Goal: Task Accomplishment & Management: Use online tool/utility

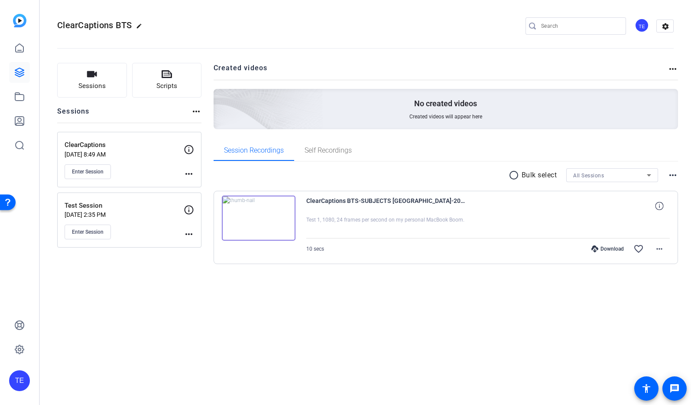
click at [136, 160] on div "ClearCaptions [DATE] 8:49 AM Enter Session" at bounding box center [124, 159] width 119 height 39
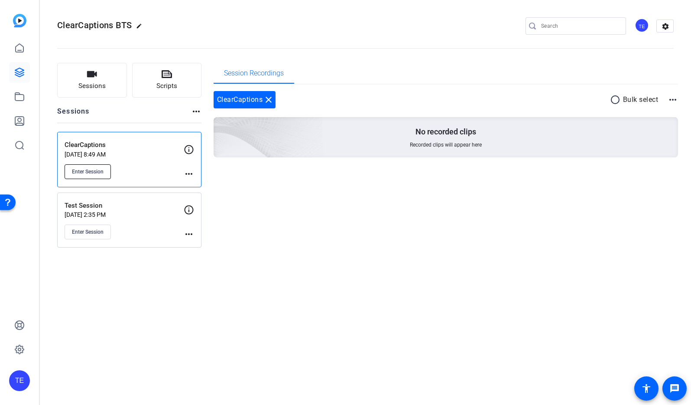
click at [101, 173] on span "Enter Session" at bounding box center [88, 171] width 32 height 7
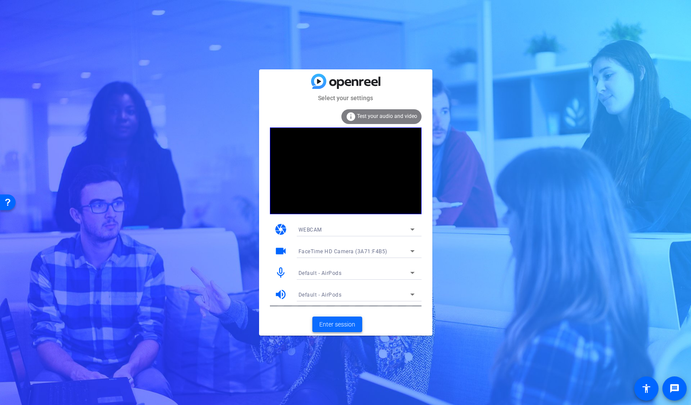
click at [340, 323] on span "Enter session" at bounding box center [337, 324] width 36 height 9
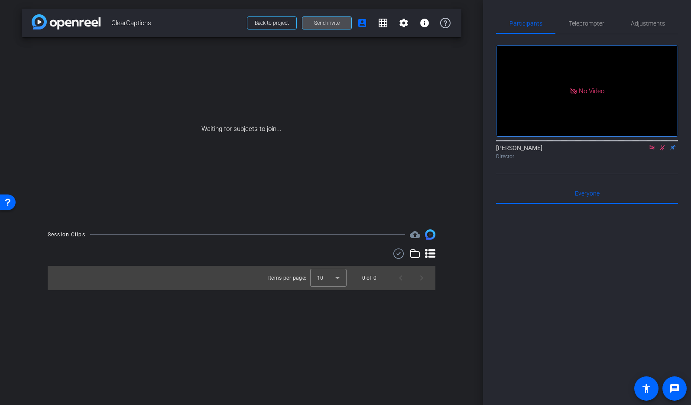
click at [327, 24] on span "Send invite" at bounding box center [327, 22] width 26 height 7
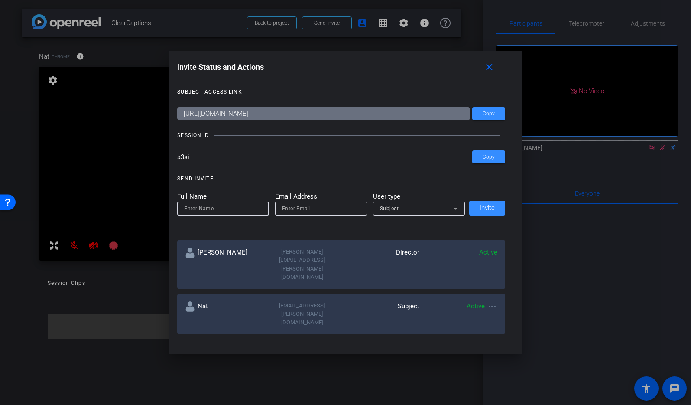
click at [229, 211] on input at bounding box center [223, 208] width 78 height 10
type input "Jeff"
click at [310, 211] on input "email" at bounding box center [321, 208] width 78 height 10
type input "jeff.beckerman@rainforgrowth.com"
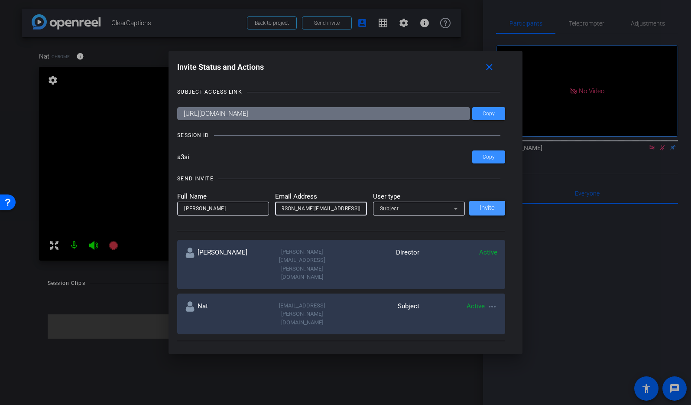
scroll to position [0, 0]
click at [491, 208] on span "Invite" at bounding box center [487, 208] width 15 height 6
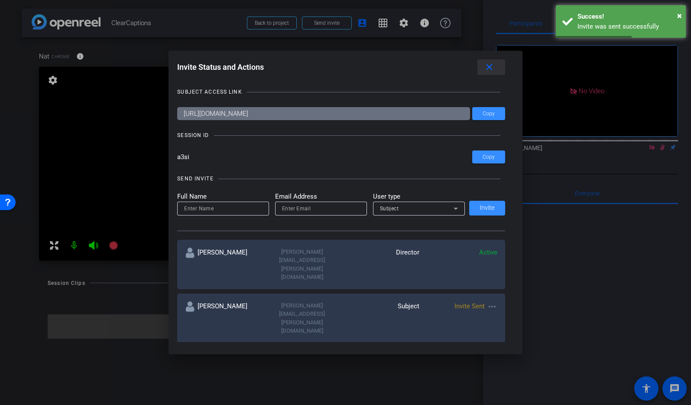
click at [490, 68] on mat-icon "close" at bounding box center [489, 67] width 11 height 11
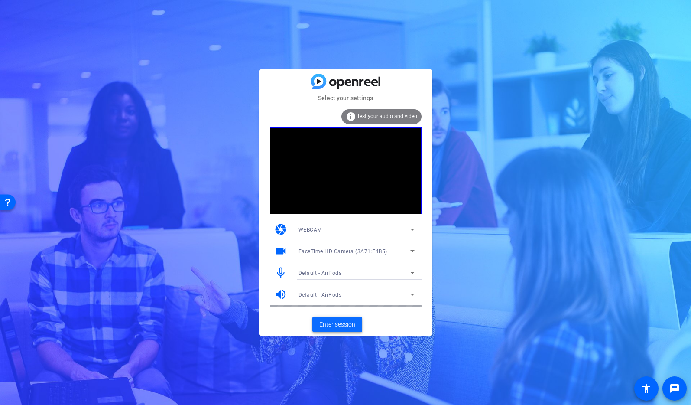
click at [341, 322] on span "Enter session" at bounding box center [337, 324] width 36 height 9
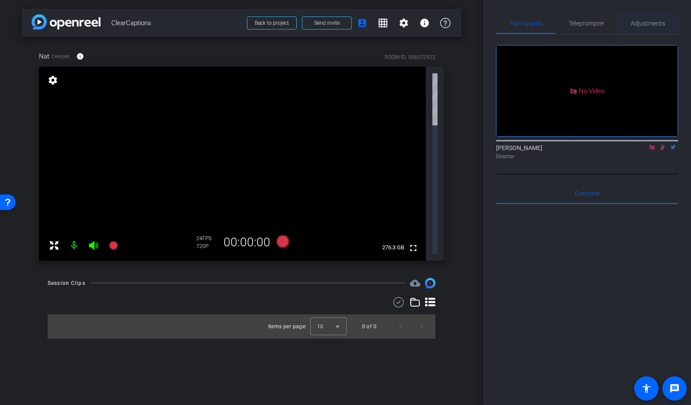
click at [641, 23] on span "Adjustments" at bounding box center [648, 23] width 34 height 6
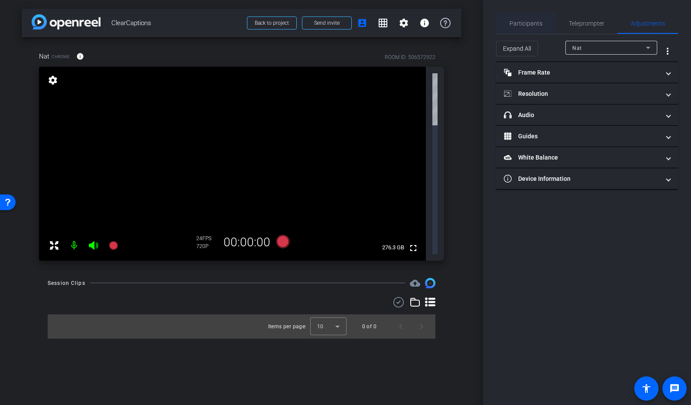
click at [527, 26] on span "Participants" at bounding box center [526, 23] width 33 height 6
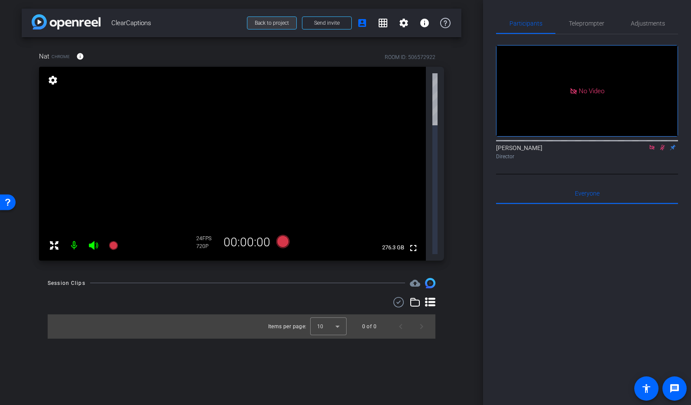
click at [268, 23] on span "Back to project" at bounding box center [272, 23] width 34 height 6
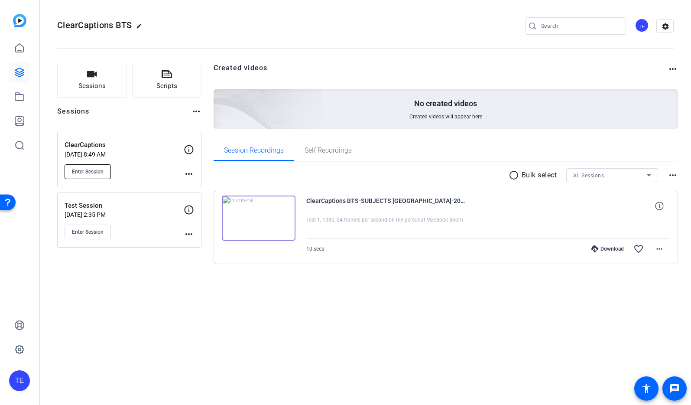
click at [87, 167] on button "Enter Session" at bounding box center [88, 171] width 46 height 15
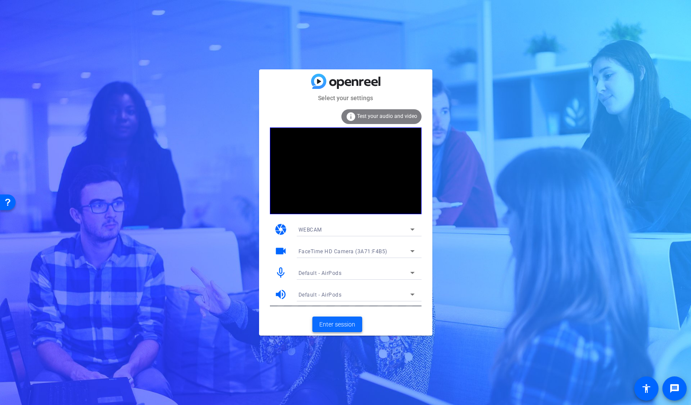
click at [345, 325] on span "Enter session" at bounding box center [337, 324] width 36 height 9
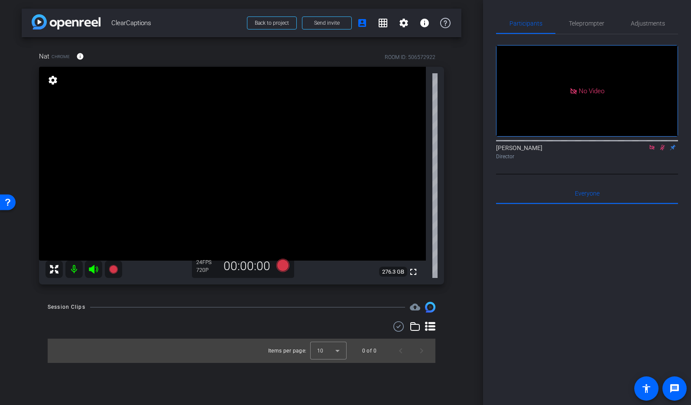
click at [663, 150] on icon at bounding box center [662, 147] width 7 height 6
click at [638, 23] on span "Adjustments" at bounding box center [648, 23] width 34 height 6
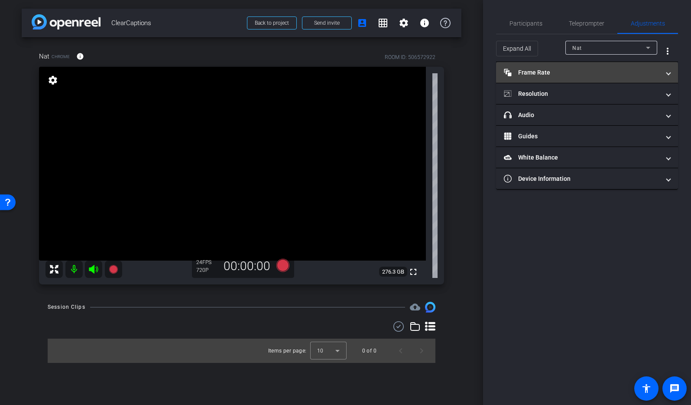
click at [608, 73] on mat-panel-title "Frame Rate Frame Rate" at bounding box center [582, 72] width 156 height 9
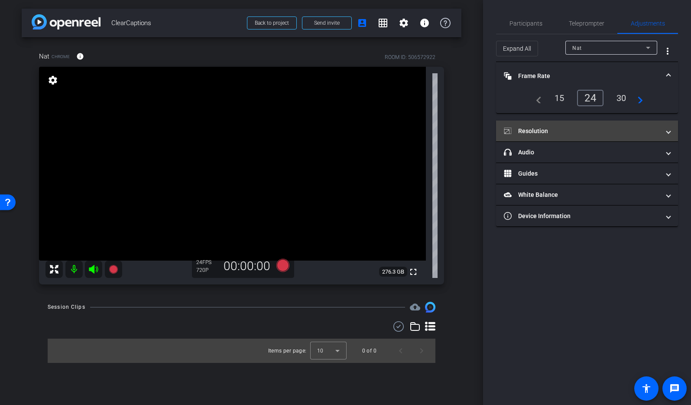
click at [570, 128] on mat-panel-title "Resolution" at bounding box center [582, 131] width 156 height 9
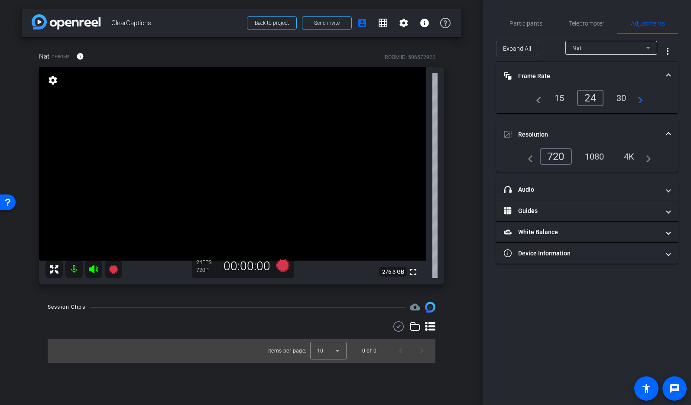
click at [590, 156] on div "1080" at bounding box center [594, 156] width 32 height 15
click at [629, 156] on div "4K" at bounding box center [630, 156] width 24 height 15
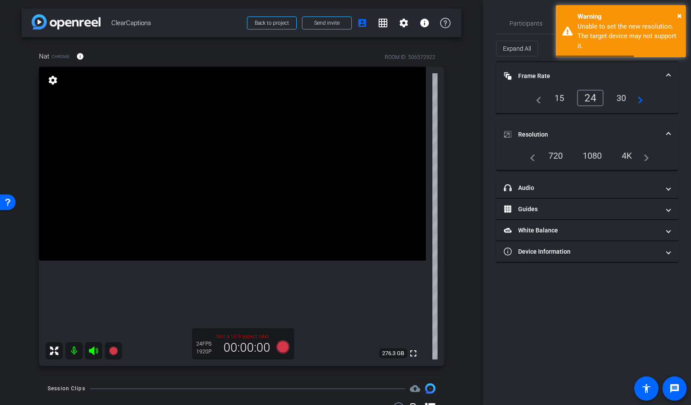
click at [596, 155] on div "1080" at bounding box center [592, 155] width 32 height 15
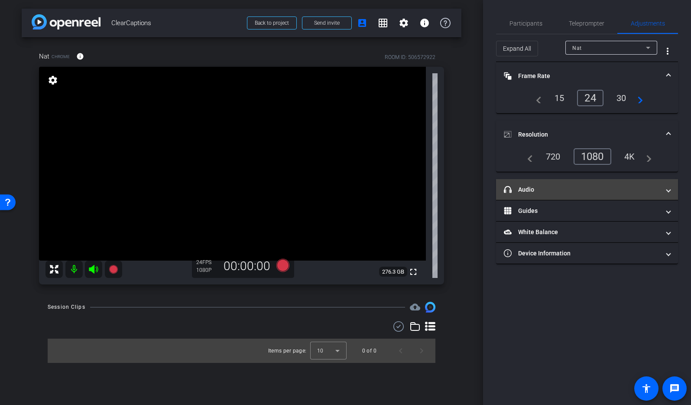
click at [543, 185] on mat-panel-title "headphone icon Audio" at bounding box center [582, 189] width 156 height 9
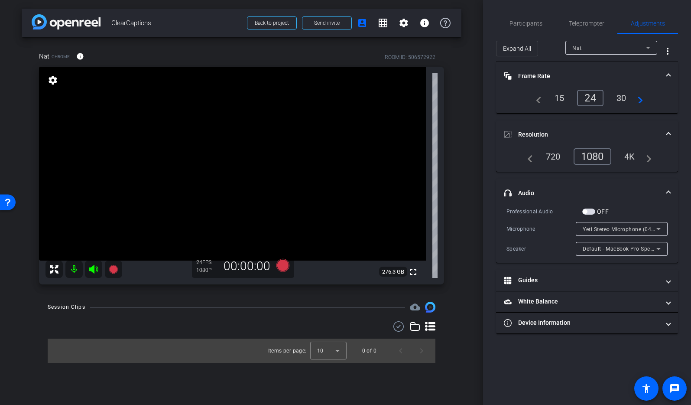
click at [659, 229] on icon at bounding box center [658, 229] width 4 height 2
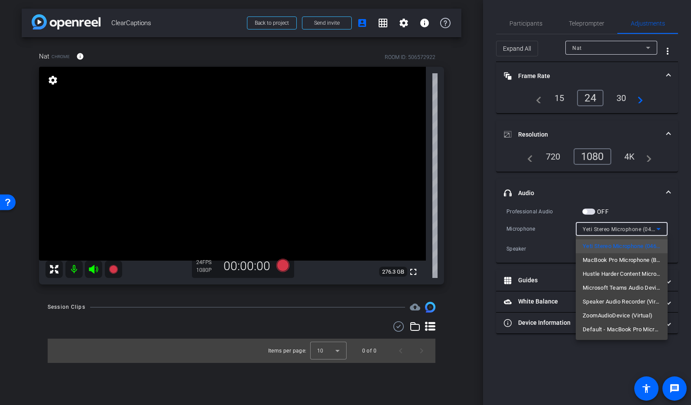
click at [659, 229] on div at bounding box center [345, 202] width 691 height 405
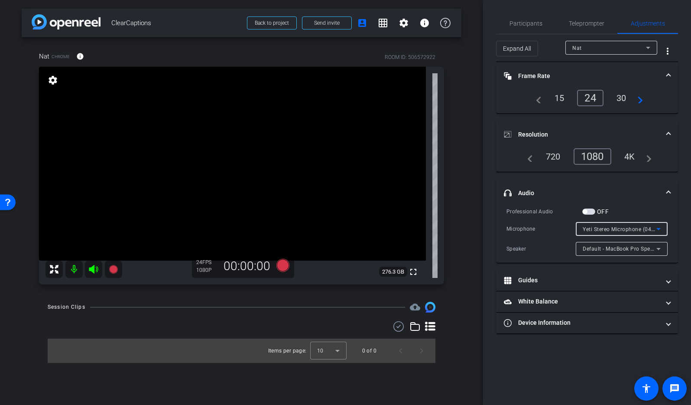
click at [660, 228] on icon at bounding box center [658, 229] width 4 height 2
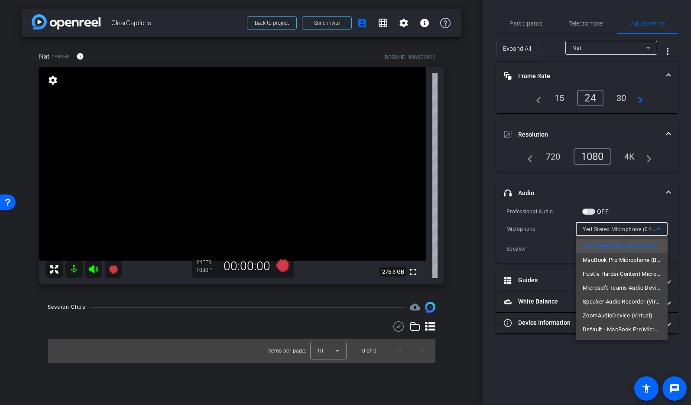
click at [488, 218] on div at bounding box center [345, 202] width 691 height 405
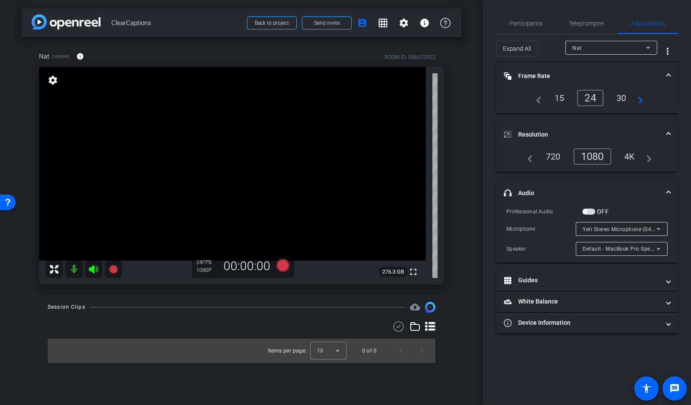
click at [587, 213] on span "button" at bounding box center [588, 211] width 13 height 6
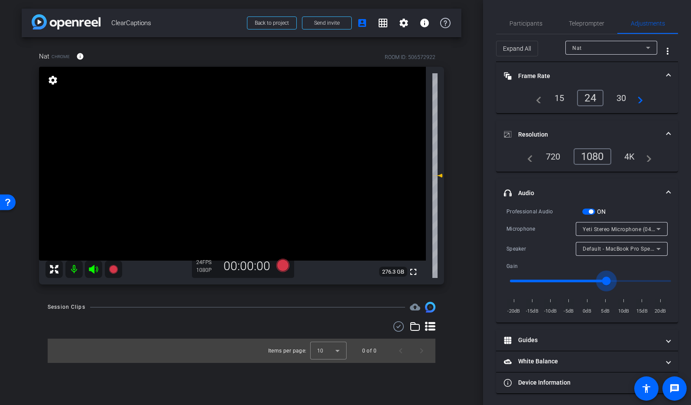
drag, startPoint x: 592, startPoint y: 279, endPoint x: 606, endPoint y: 280, distance: 13.9
click at [606, 280] on input "range" at bounding box center [590, 280] width 179 height 19
drag, startPoint x: 607, startPoint y: 279, endPoint x: 642, endPoint y: 280, distance: 35.1
type input "1.7"
click at [642, 280] on input "range" at bounding box center [590, 280] width 179 height 19
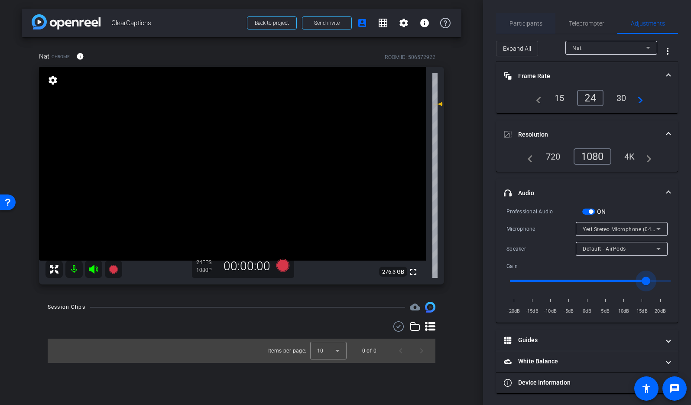
click at [532, 24] on span "Participants" at bounding box center [526, 23] width 33 height 6
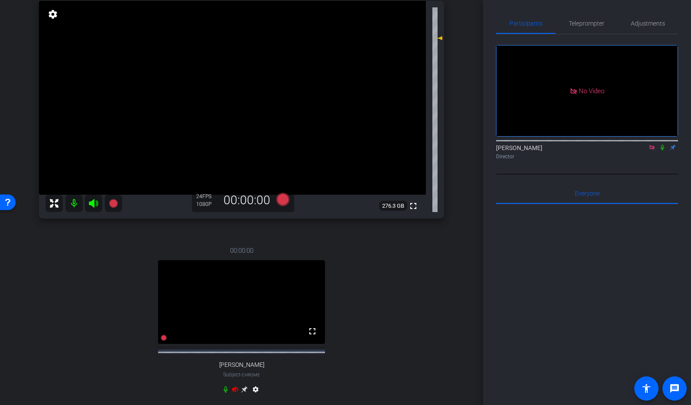
scroll to position [85, 0]
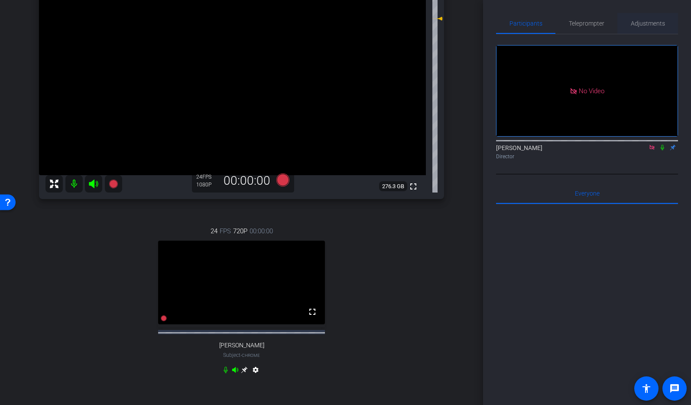
click at [647, 23] on span "Adjustments" at bounding box center [648, 23] width 34 height 6
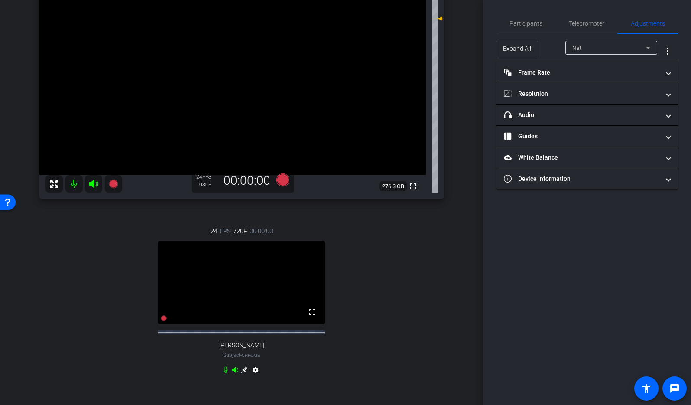
click at [649, 46] on icon at bounding box center [648, 47] width 10 height 10
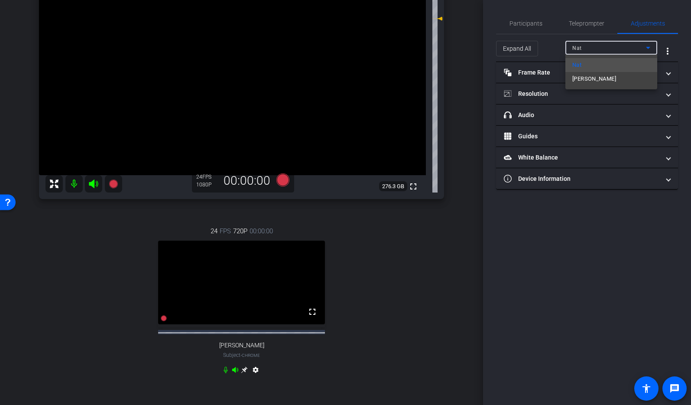
click at [632, 79] on mat-option "Jeff" at bounding box center [611, 79] width 92 height 14
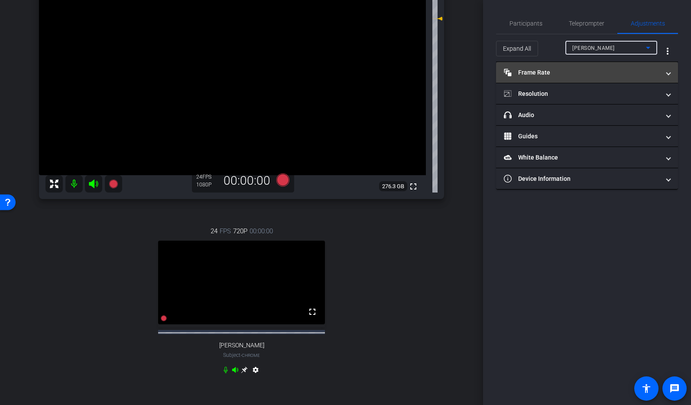
click at [668, 73] on span at bounding box center [668, 72] width 3 height 9
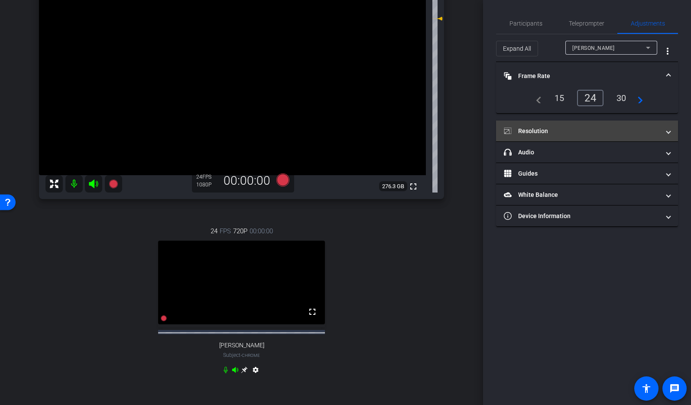
click at [645, 130] on mat-panel-title "Resolution" at bounding box center [582, 131] width 156 height 9
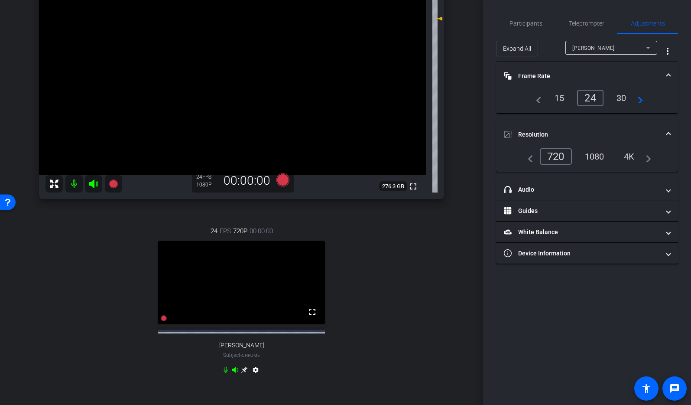
click at [598, 159] on div "1080" at bounding box center [594, 156] width 32 height 15
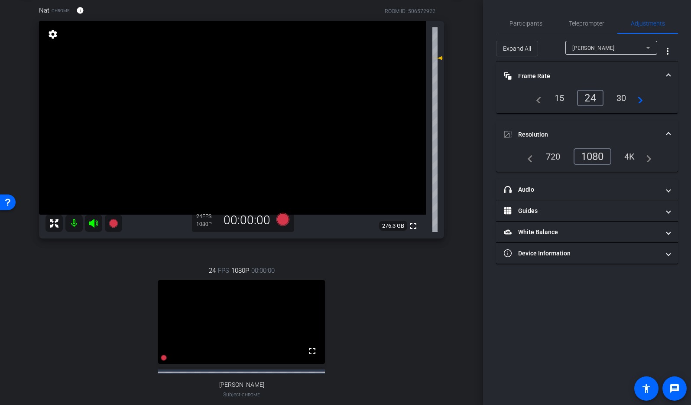
scroll to position [51, 0]
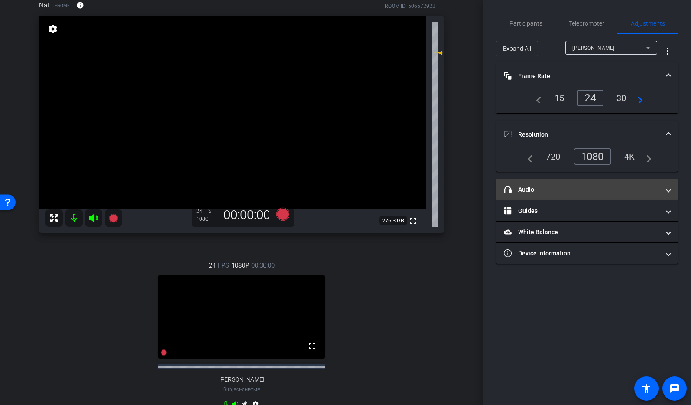
click at [672, 189] on mat-expansion-panel-header "headphone icon Audio" at bounding box center [587, 189] width 182 height 21
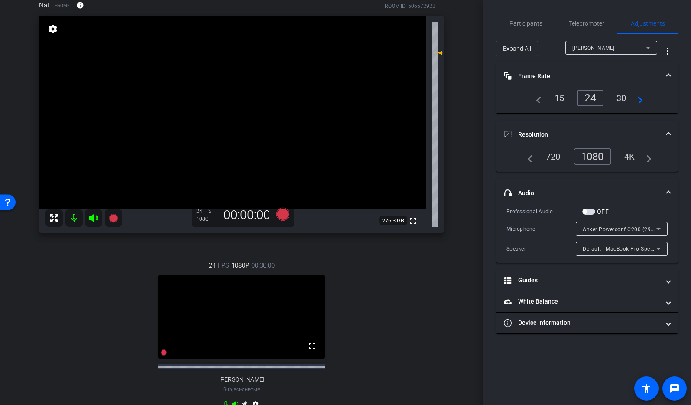
click at [661, 229] on icon at bounding box center [658, 229] width 10 height 10
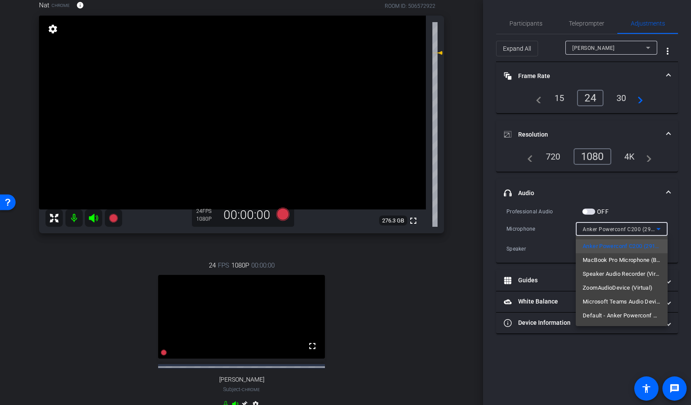
click at [661, 229] on div at bounding box center [345, 202] width 691 height 405
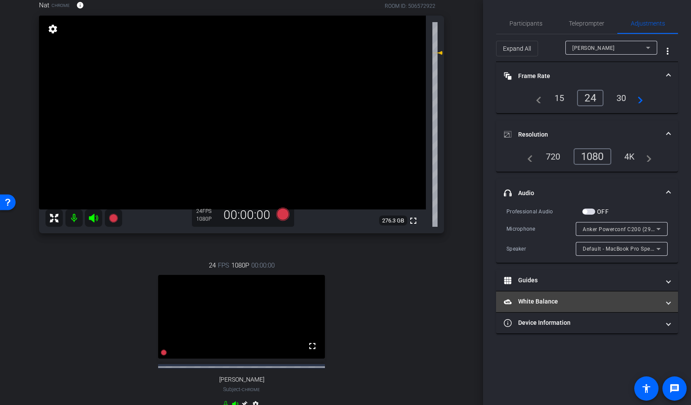
click at [669, 302] on span at bounding box center [668, 301] width 3 height 9
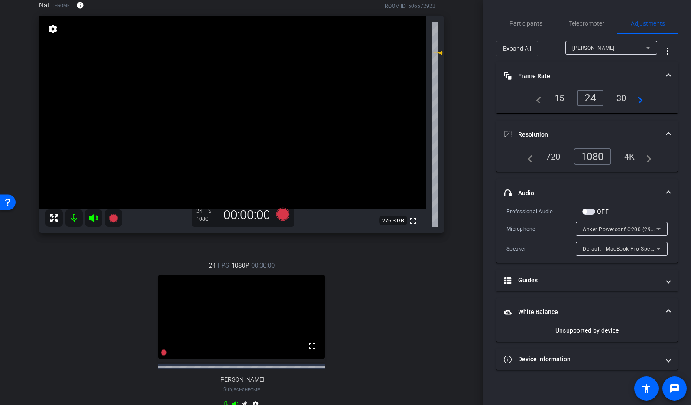
click at [669, 302] on mat-expansion-panel-header "White Balance White Balance" at bounding box center [587, 312] width 182 height 28
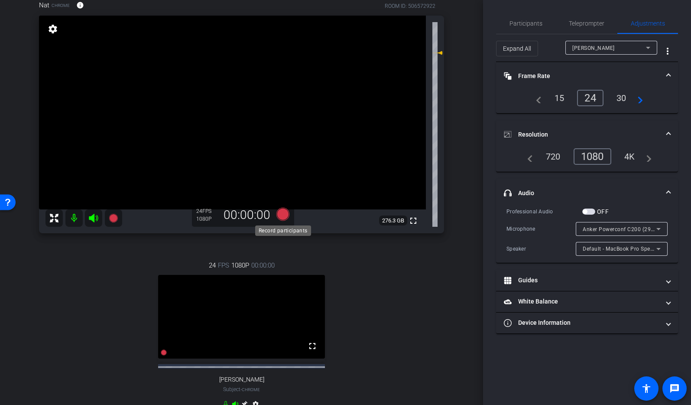
click at [283, 214] on icon at bounding box center [282, 214] width 13 height 13
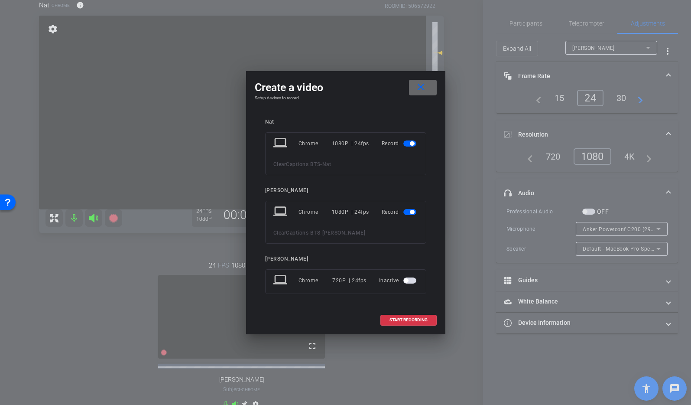
click at [424, 86] on mat-icon "close" at bounding box center [421, 87] width 11 height 11
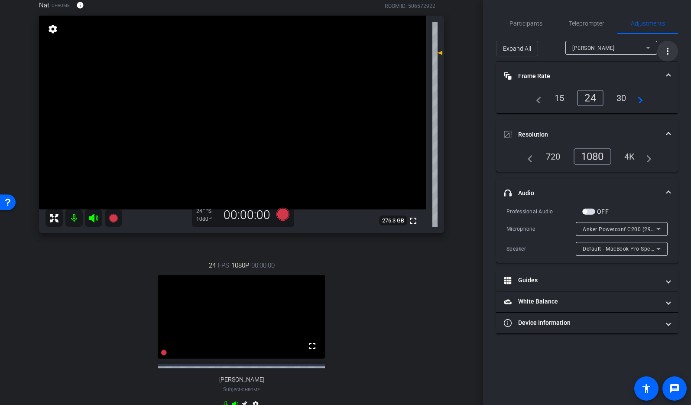
click at [670, 52] on mat-icon "more_vert" at bounding box center [668, 51] width 10 height 10
click at [670, 52] on div at bounding box center [345, 202] width 691 height 405
click at [587, 211] on span "button" at bounding box center [585, 211] width 4 height 4
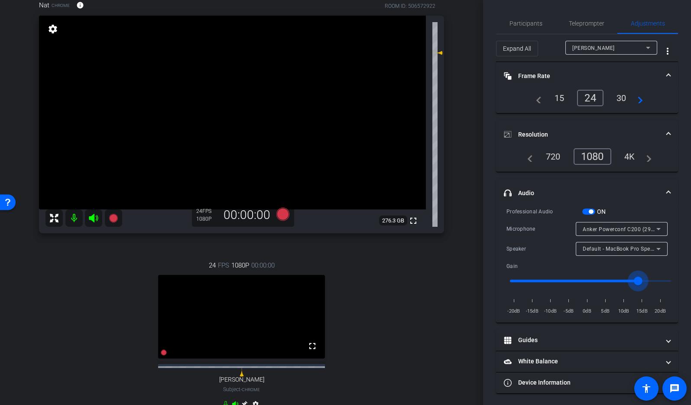
drag, startPoint x: 592, startPoint y: 279, endPoint x: 638, endPoint y: 279, distance: 45.9
type input "1.6"
click at [638, 279] on input "range" at bounding box center [590, 280] width 179 height 19
click at [591, 212] on span "button" at bounding box center [591, 211] width 4 height 4
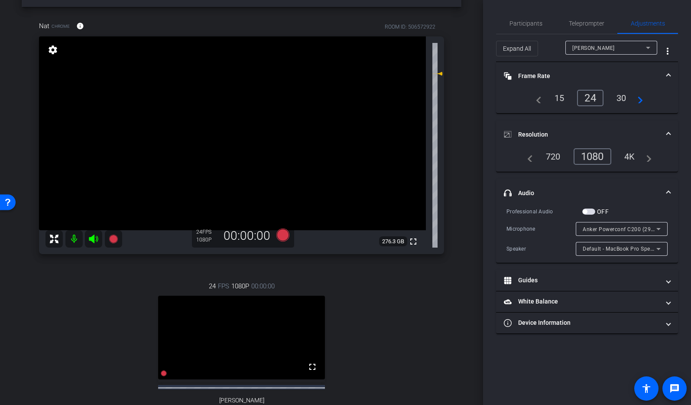
scroll to position [31, 0]
click at [71, 238] on mat-icon at bounding box center [73, 237] width 17 height 17
click at [649, 47] on icon at bounding box center [648, 48] width 4 height 2
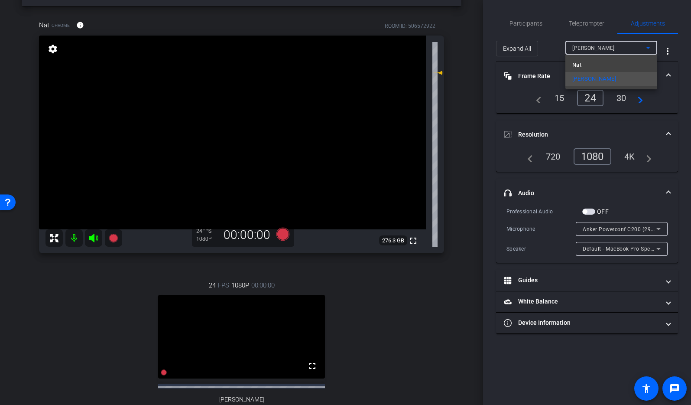
click at [584, 64] on mat-option "Nat" at bounding box center [611, 65] width 92 height 14
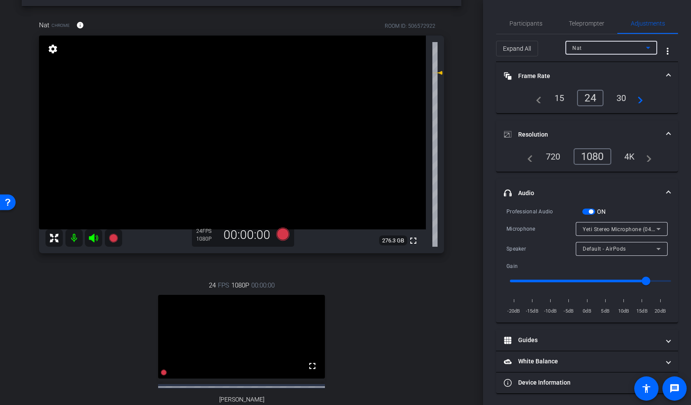
click at [589, 212] on span "button" at bounding box center [591, 211] width 4 height 4
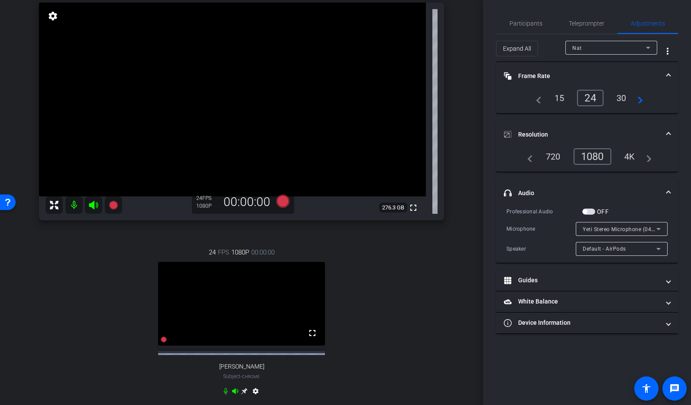
scroll to position [66, 0]
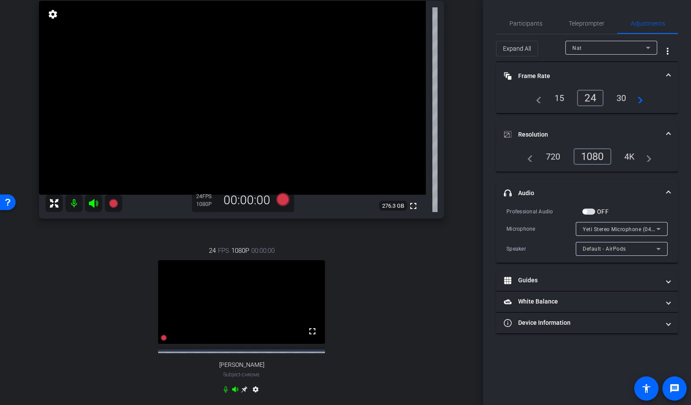
click at [246, 393] on icon at bounding box center [244, 389] width 7 height 7
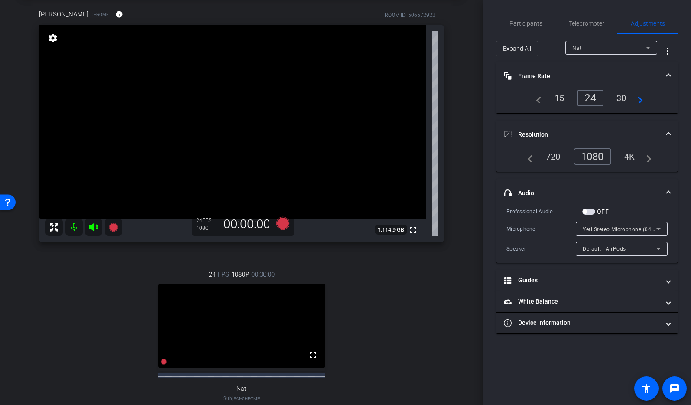
scroll to position [45, 0]
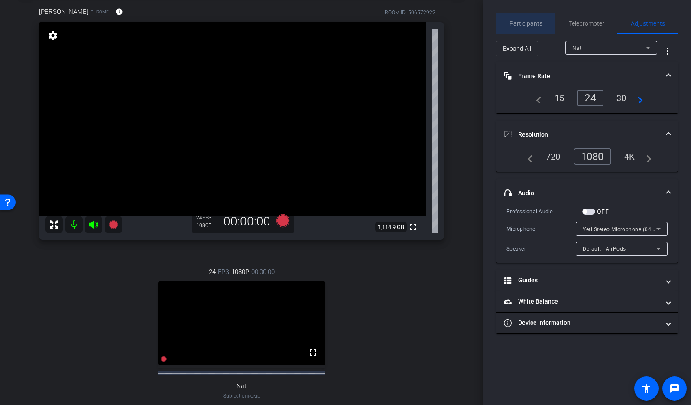
click at [532, 22] on span "Participants" at bounding box center [526, 23] width 33 height 6
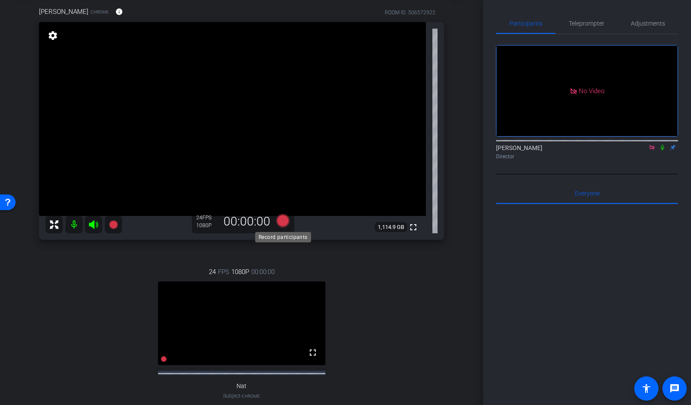
click at [283, 219] on icon at bounding box center [282, 220] width 13 height 13
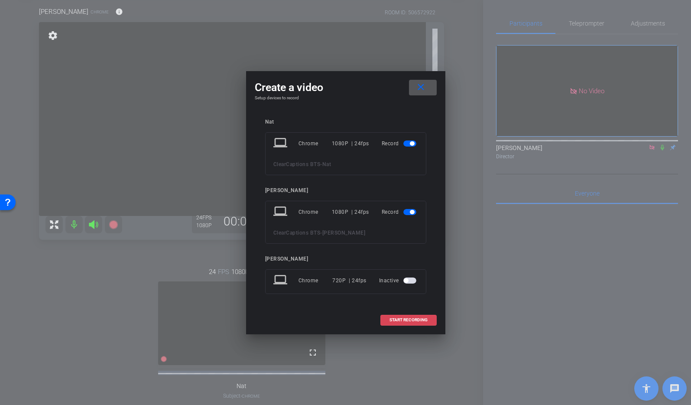
click at [406, 319] on span "START RECORDING" at bounding box center [409, 320] width 38 height 4
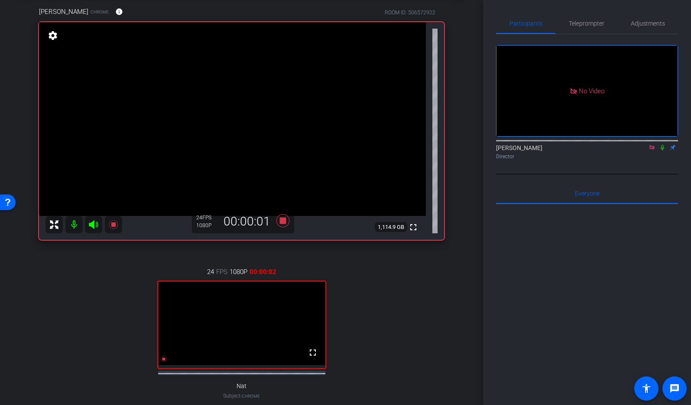
click at [662, 145] on icon at bounding box center [662, 148] width 3 height 6
click at [664, 144] on icon at bounding box center [662, 147] width 7 height 6
click at [664, 145] on icon at bounding box center [662, 148] width 3 height 6
click at [283, 221] on icon at bounding box center [282, 220] width 13 height 13
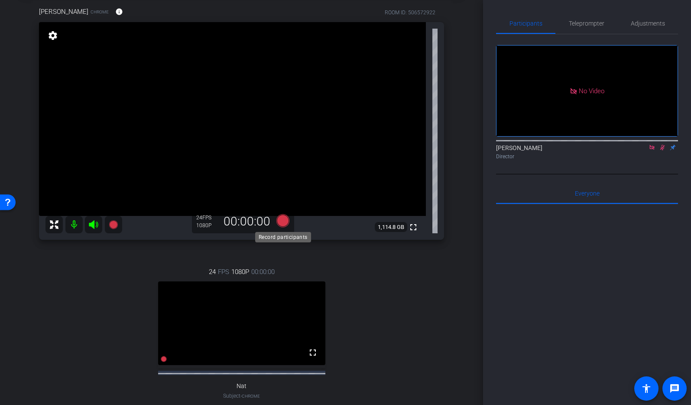
click at [284, 221] on icon at bounding box center [282, 220] width 13 height 13
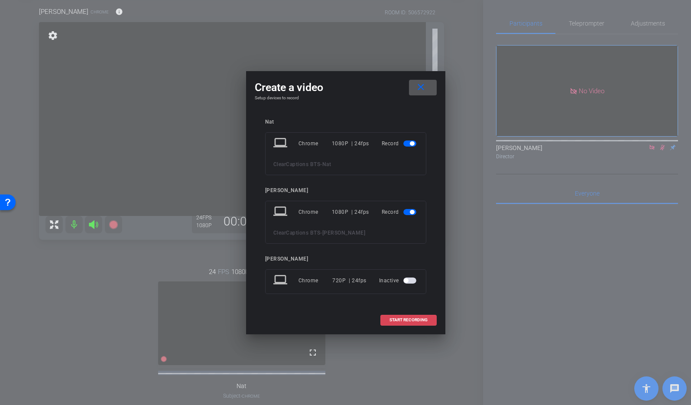
click at [414, 319] on span "START RECORDING" at bounding box center [409, 320] width 38 height 4
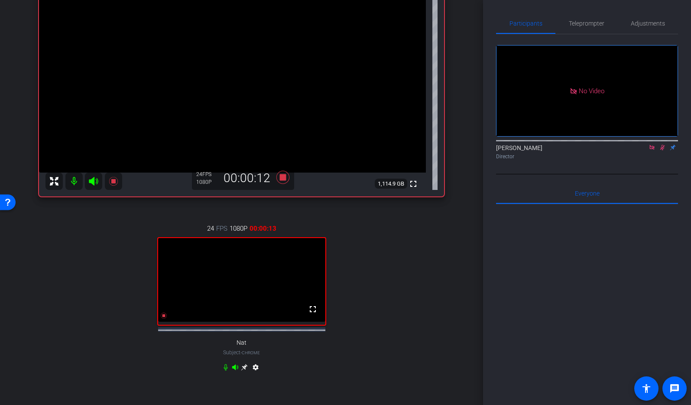
scroll to position [87, 0]
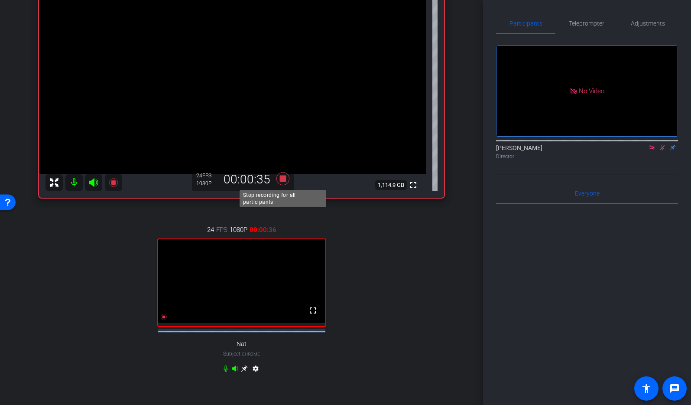
click at [282, 177] on icon at bounding box center [282, 178] width 13 height 13
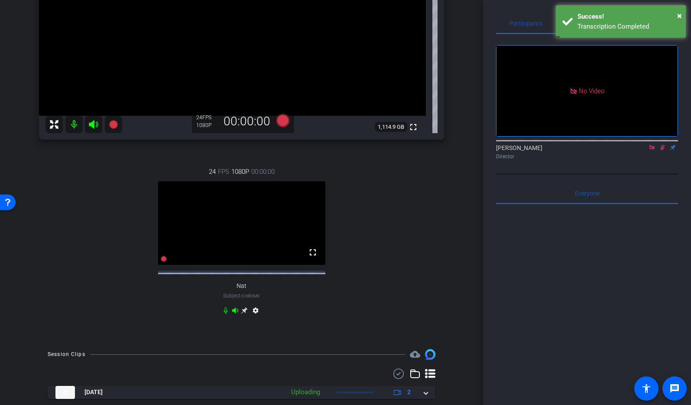
scroll to position [143, 0]
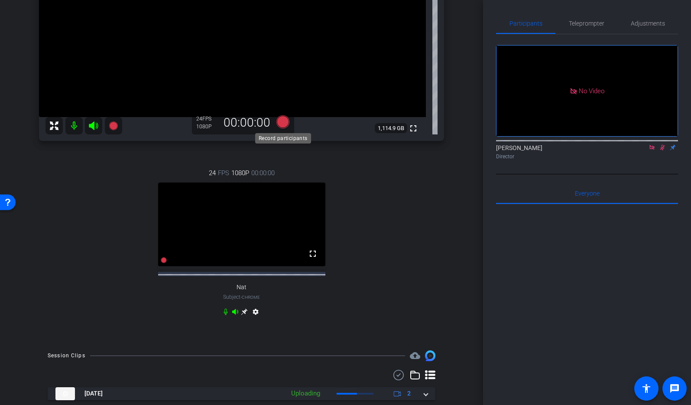
click at [284, 120] on icon at bounding box center [282, 121] width 13 height 13
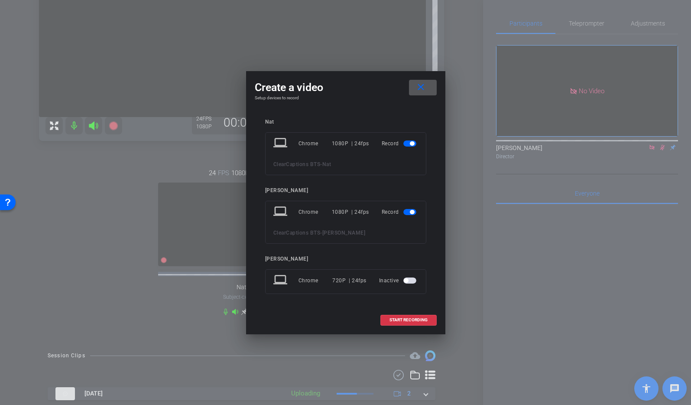
click at [412, 211] on span "button" at bounding box center [412, 212] width 4 height 4
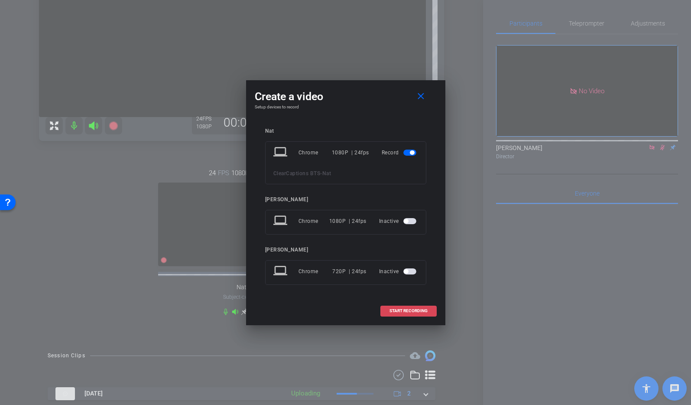
click at [412, 312] on span "START RECORDING" at bounding box center [409, 311] width 38 height 4
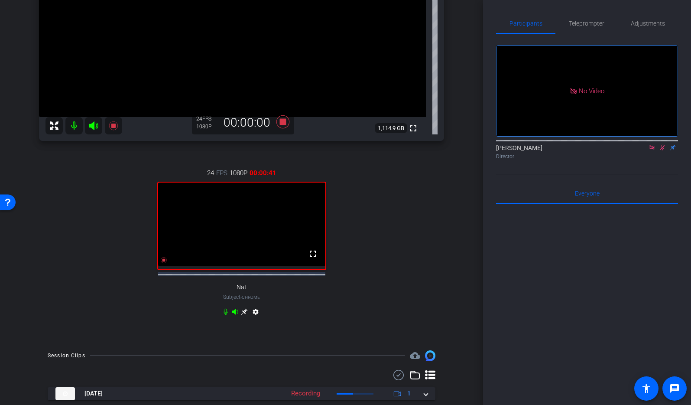
click at [662, 144] on icon at bounding box center [662, 147] width 7 height 6
click at [282, 121] on icon at bounding box center [282, 121] width 13 height 13
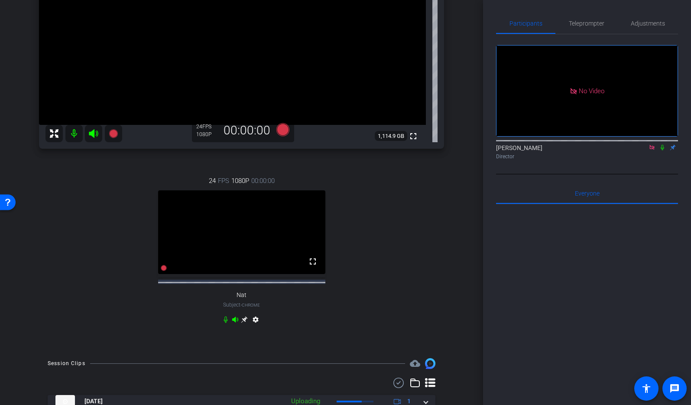
scroll to position [133, 0]
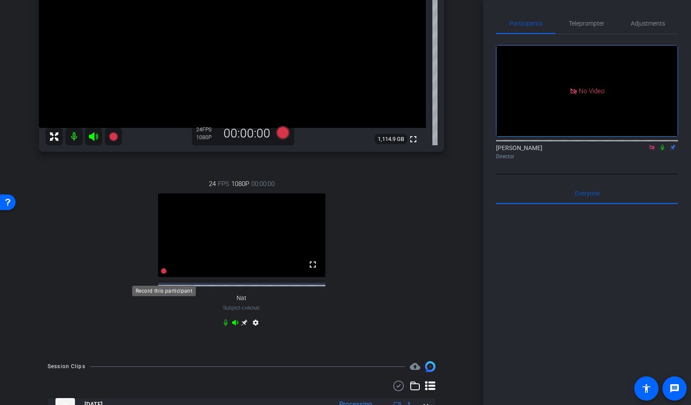
click at [165, 274] on icon at bounding box center [164, 271] width 6 height 6
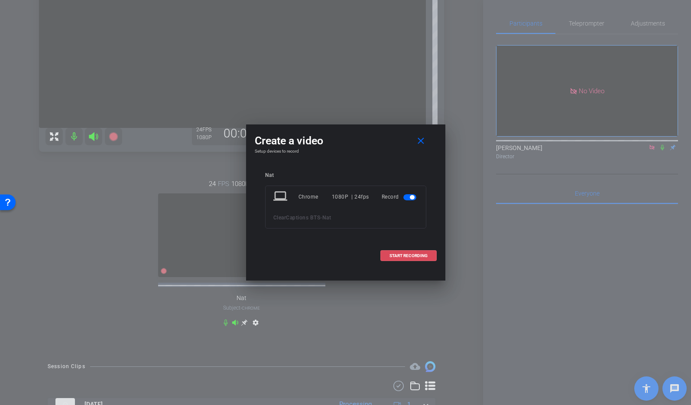
drag, startPoint x: 409, startPoint y: 256, endPoint x: 413, endPoint y: 266, distance: 11.1
click at [409, 256] on span "START RECORDING" at bounding box center [409, 255] width 38 height 4
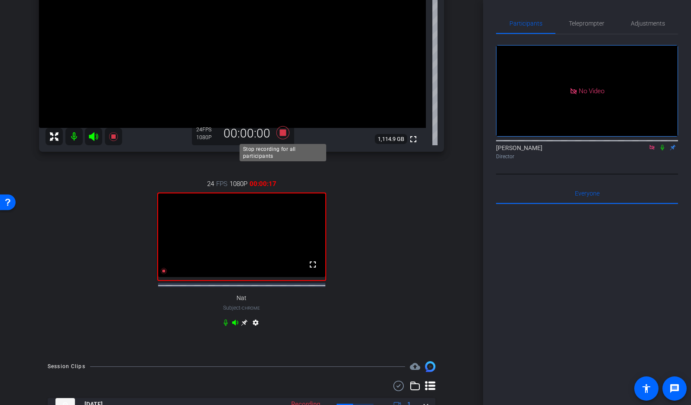
click at [282, 133] on icon at bounding box center [282, 132] width 13 height 13
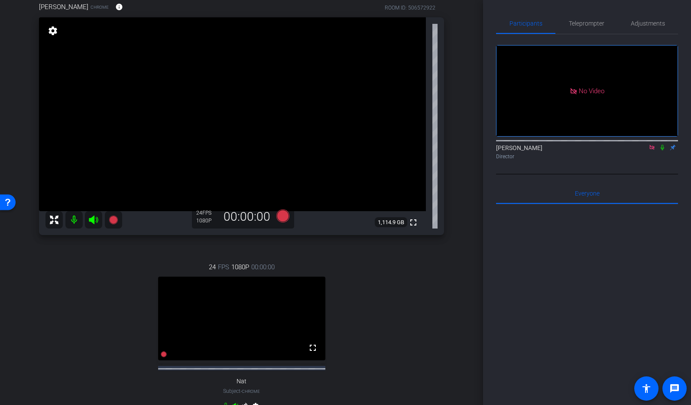
scroll to position [45, 0]
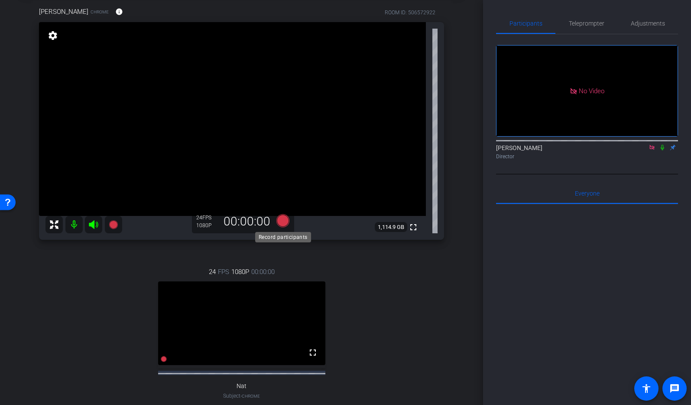
click at [285, 220] on icon at bounding box center [282, 220] width 13 height 13
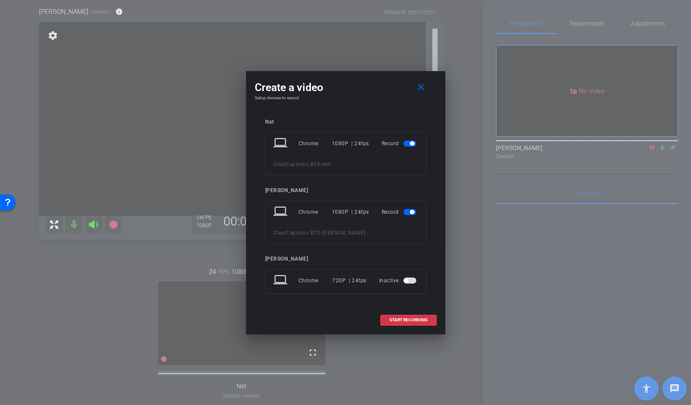
click at [411, 144] on span "button" at bounding box center [412, 143] width 4 height 4
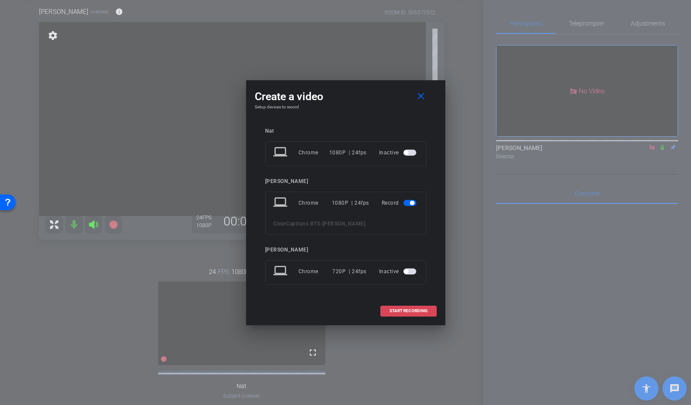
click at [411, 310] on span "START RECORDING" at bounding box center [409, 311] width 38 height 4
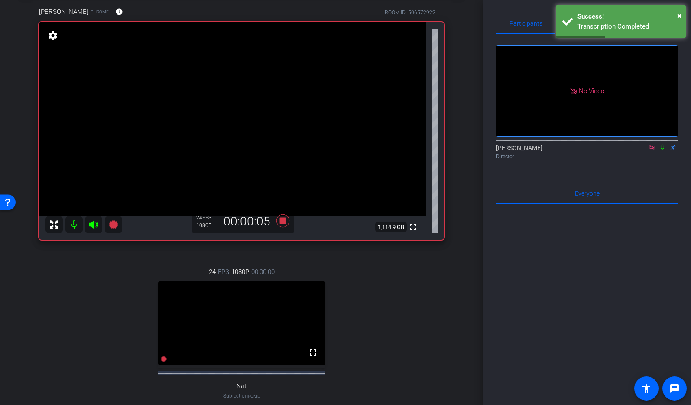
click at [663, 144] on icon at bounding box center [662, 147] width 7 height 6
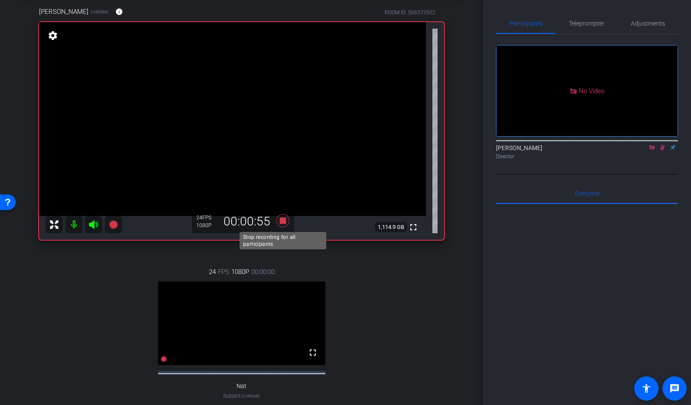
click at [285, 221] on icon at bounding box center [282, 220] width 13 height 13
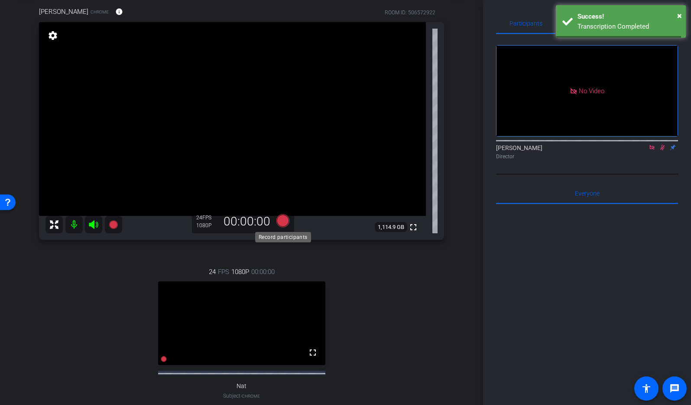
click at [286, 222] on icon at bounding box center [282, 220] width 13 height 13
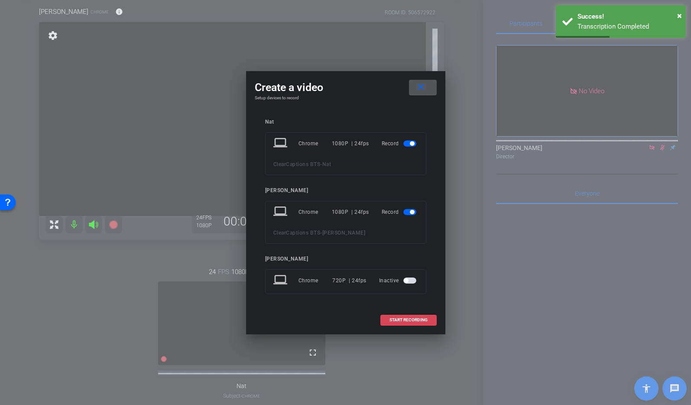
click at [405, 319] on span "START RECORDING" at bounding box center [409, 320] width 38 height 4
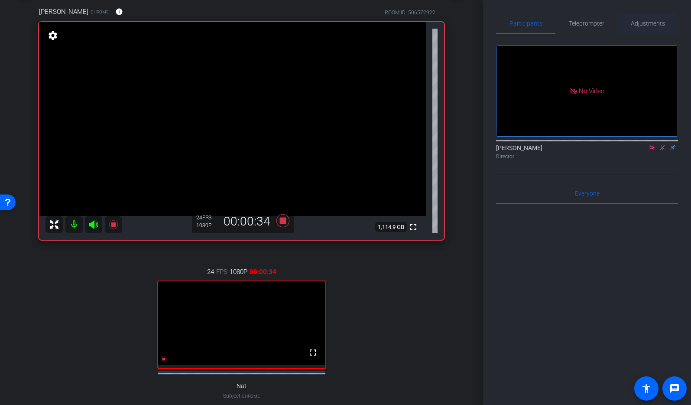
click at [652, 24] on span "Adjustments" at bounding box center [648, 23] width 34 height 6
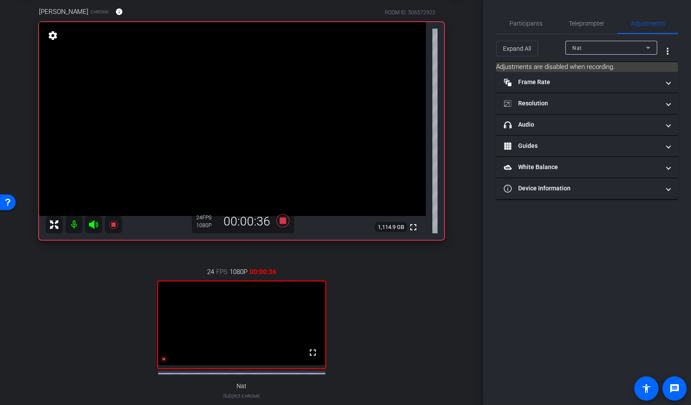
click at [650, 46] on icon at bounding box center [648, 47] width 10 height 10
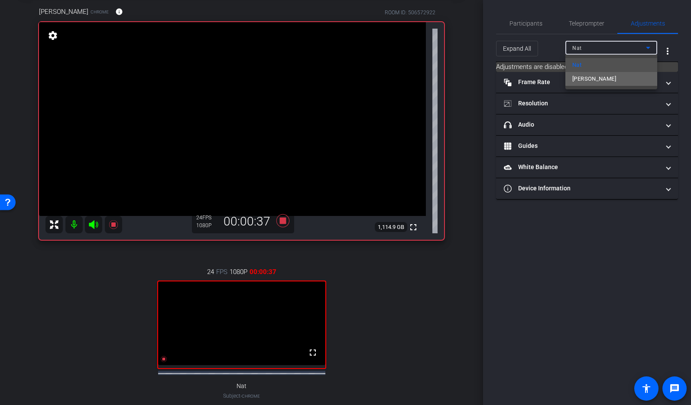
click at [628, 75] on mat-option "Jeff" at bounding box center [611, 79] width 92 height 14
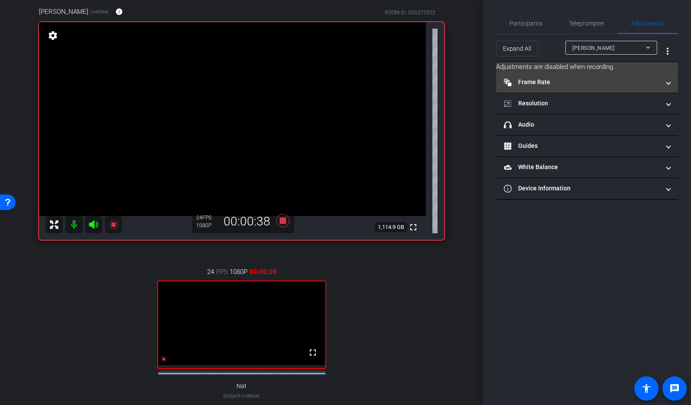
click at [628, 87] on mat-expansion-panel-header "Frame Rate Frame Rate" at bounding box center [587, 82] width 182 height 21
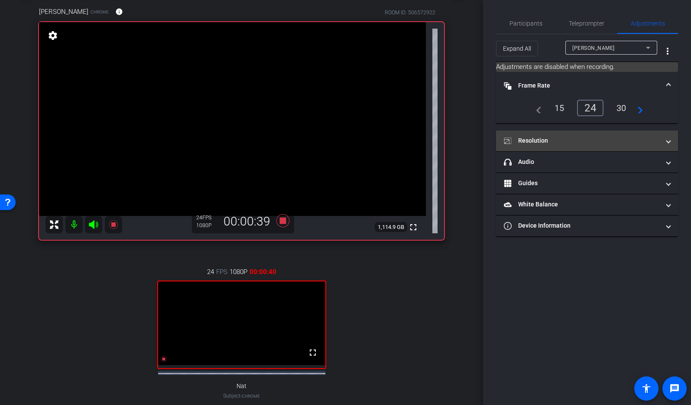
click at [620, 136] on mat-panel-title "Resolution" at bounding box center [582, 140] width 156 height 9
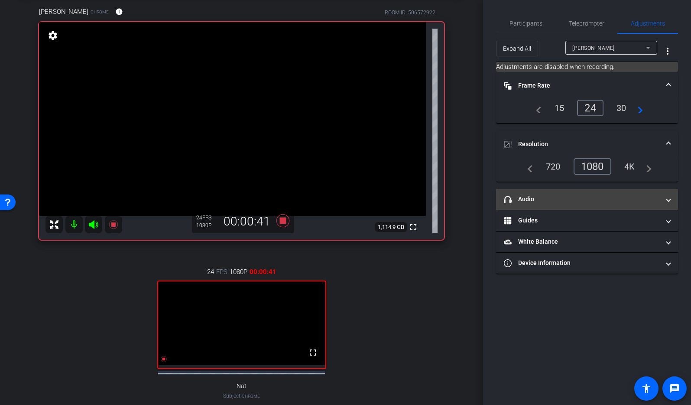
click at [619, 192] on mat-expansion-panel-header "headphone icon Audio" at bounding box center [587, 199] width 182 height 21
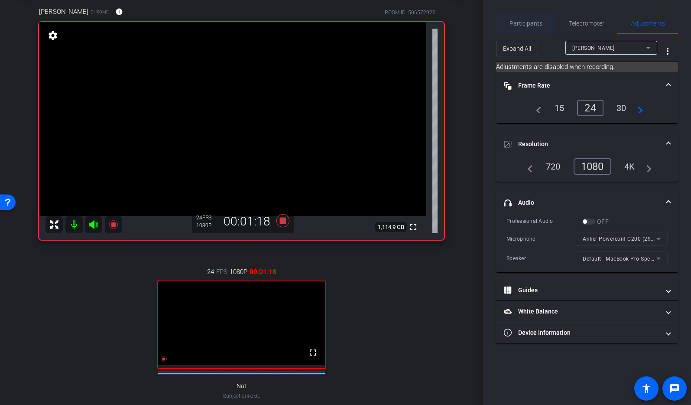
click at [523, 25] on span "Participants" at bounding box center [526, 23] width 33 height 6
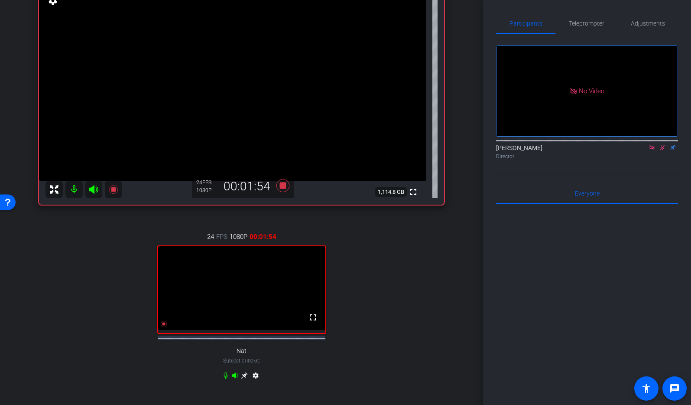
scroll to position [59, 0]
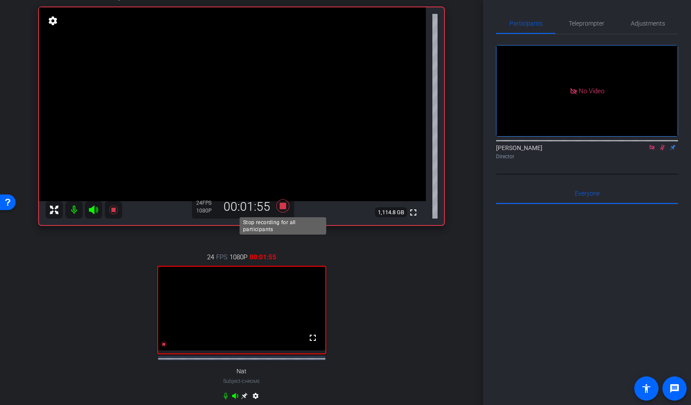
click at [283, 206] on icon at bounding box center [282, 205] width 13 height 13
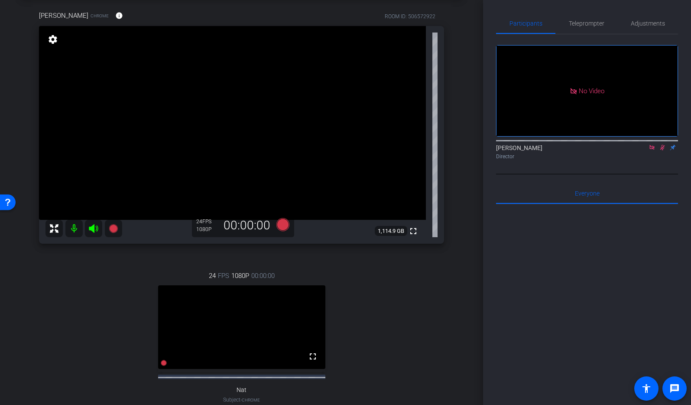
scroll to position [47, 0]
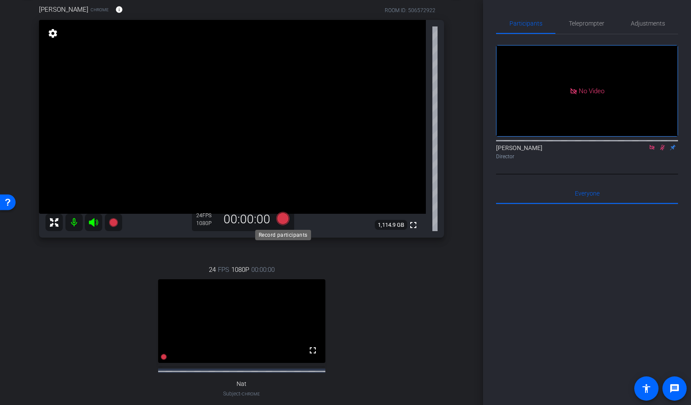
click at [282, 216] on icon at bounding box center [282, 218] width 13 height 13
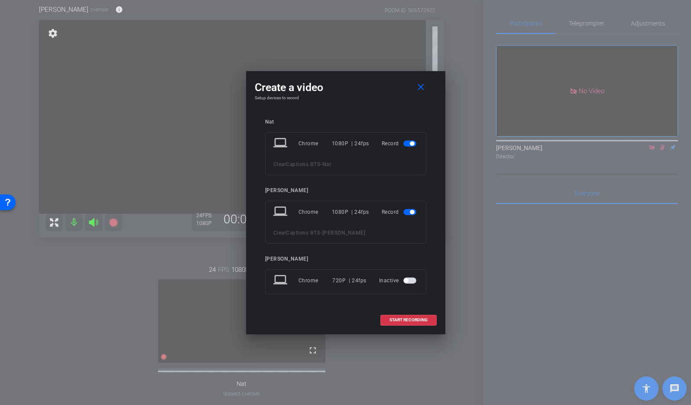
click at [410, 144] on span "button" at bounding box center [412, 143] width 4 height 4
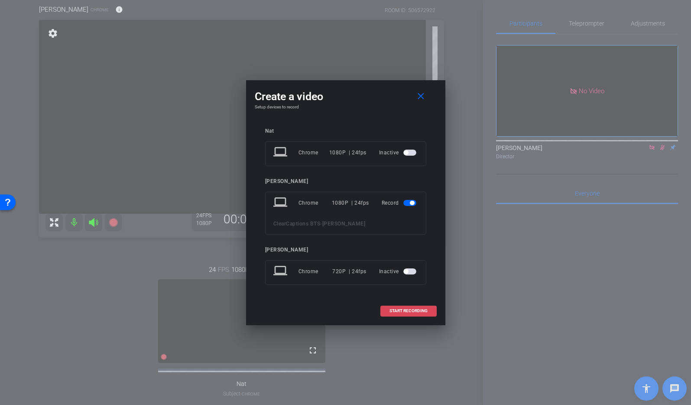
click at [416, 307] on span at bounding box center [408, 310] width 55 height 21
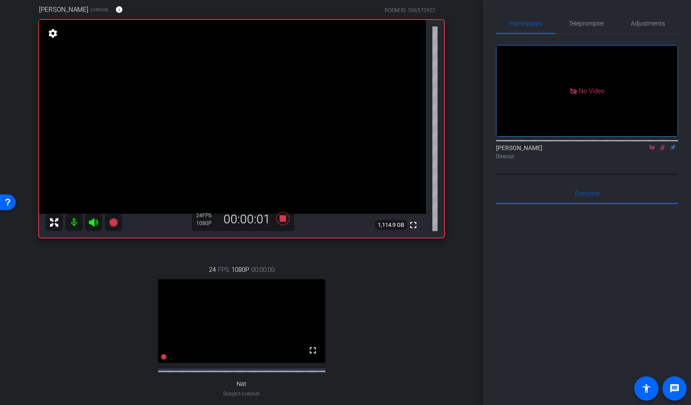
click at [663, 144] on icon at bounding box center [662, 147] width 7 height 6
click at [662, 145] on icon at bounding box center [662, 148] width 3 height 6
click at [282, 218] on icon at bounding box center [282, 218] width 13 height 13
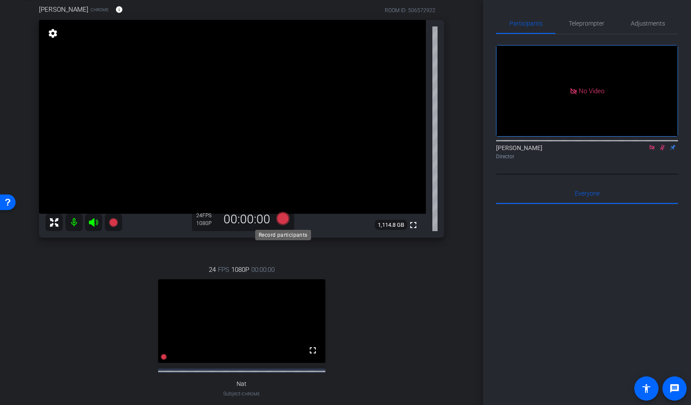
click at [283, 218] on icon at bounding box center [282, 218] width 13 height 13
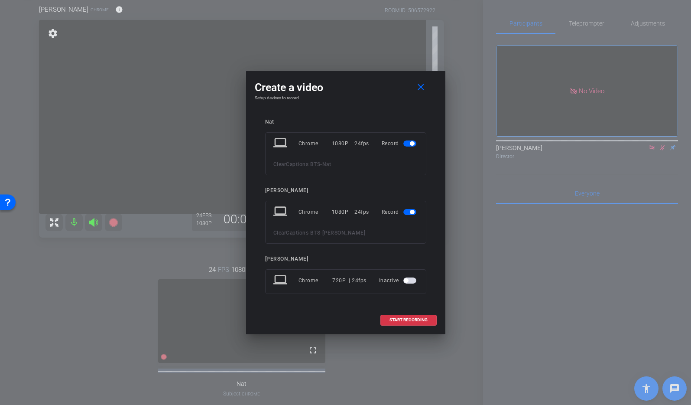
click at [409, 142] on span "button" at bounding box center [409, 143] width 13 height 6
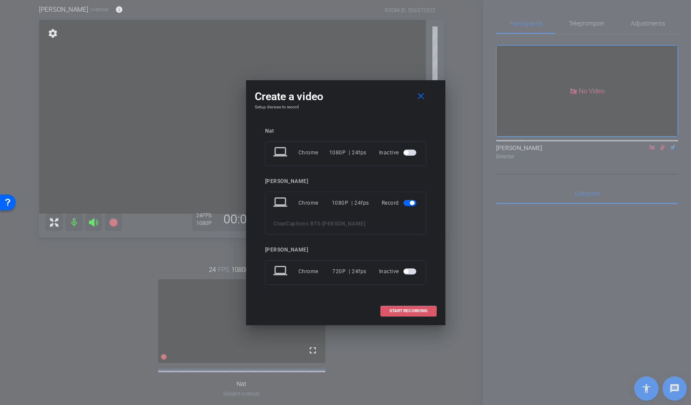
click at [410, 310] on span "START RECORDING" at bounding box center [409, 311] width 38 height 4
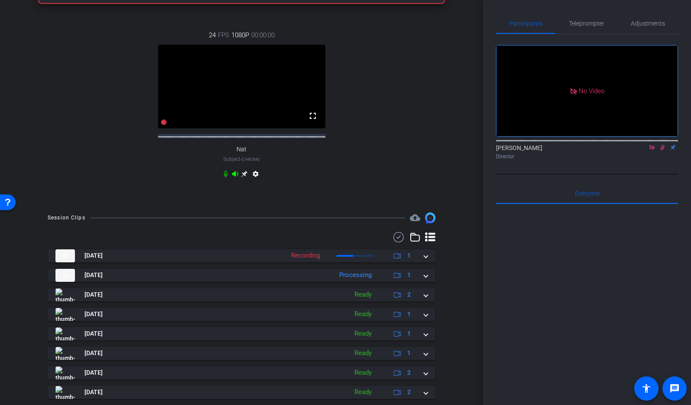
scroll to position [282, 0]
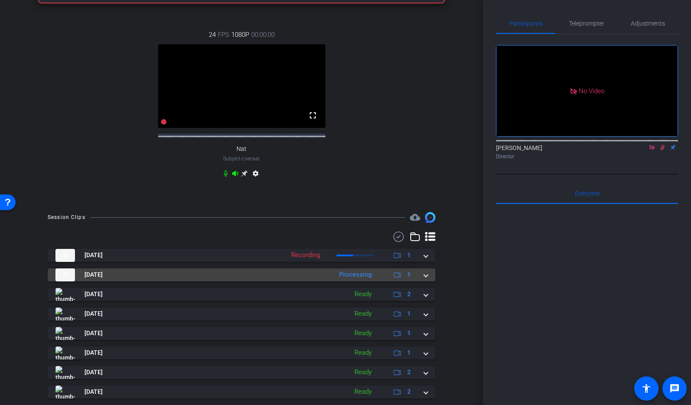
click at [426, 279] on span at bounding box center [425, 274] width 3 height 9
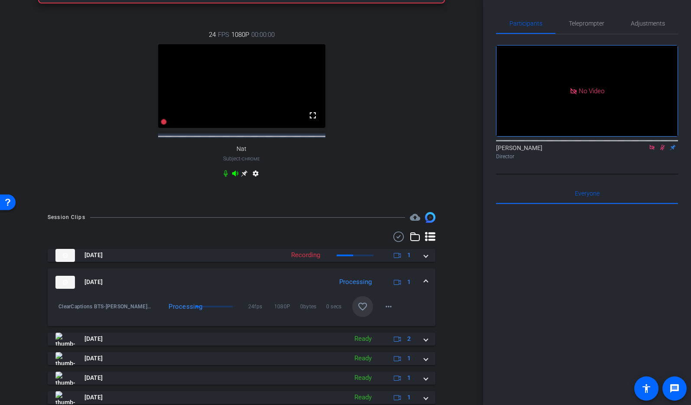
click at [364, 312] on mat-icon "favorite_border" at bounding box center [362, 306] width 10 height 10
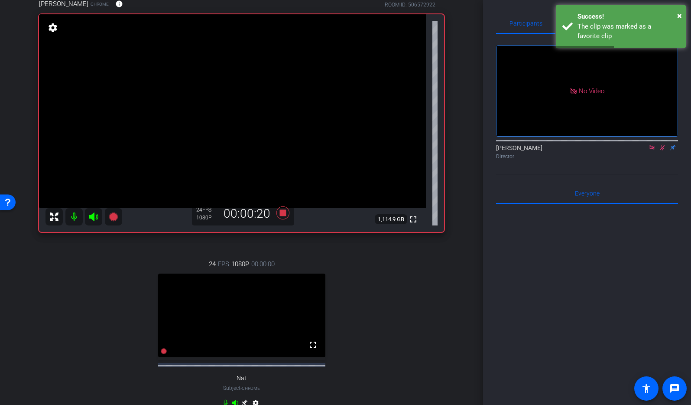
scroll to position [21, 0]
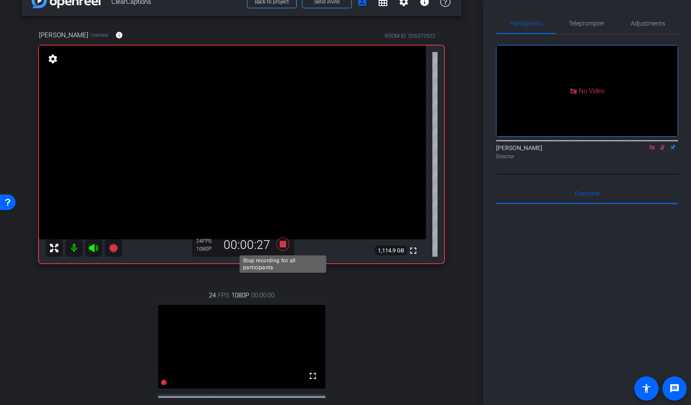
click at [283, 244] on icon at bounding box center [282, 243] width 13 height 13
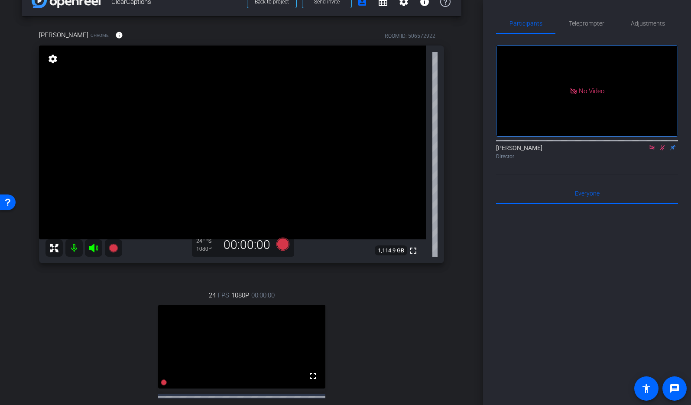
click at [660, 144] on icon at bounding box center [662, 147] width 7 height 6
click at [288, 242] on icon at bounding box center [282, 243] width 13 height 13
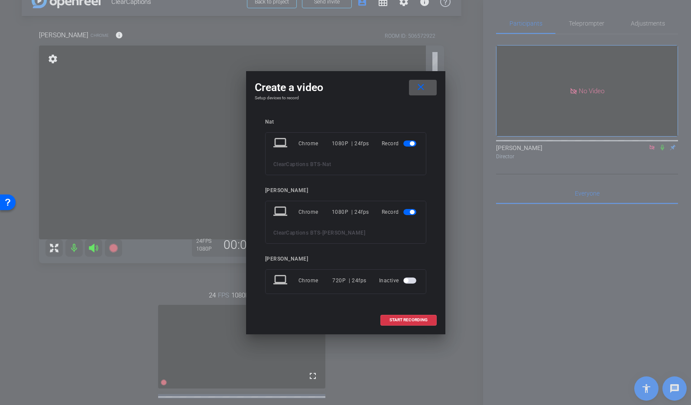
click at [410, 143] on span "button" at bounding box center [412, 143] width 4 height 4
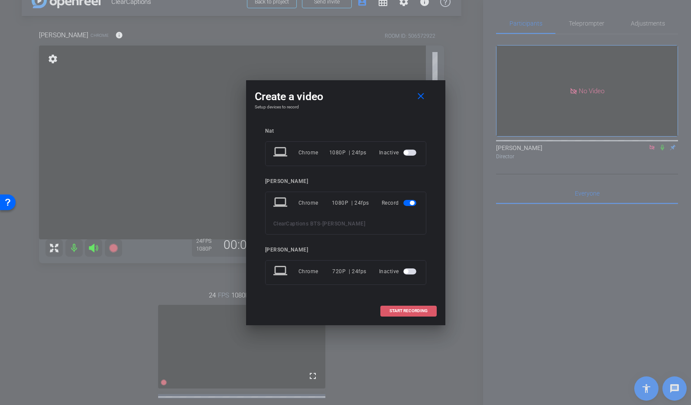
click at [407, 310] on span "START RECORDING" at bounding box center [409, 311] width 38 height 4
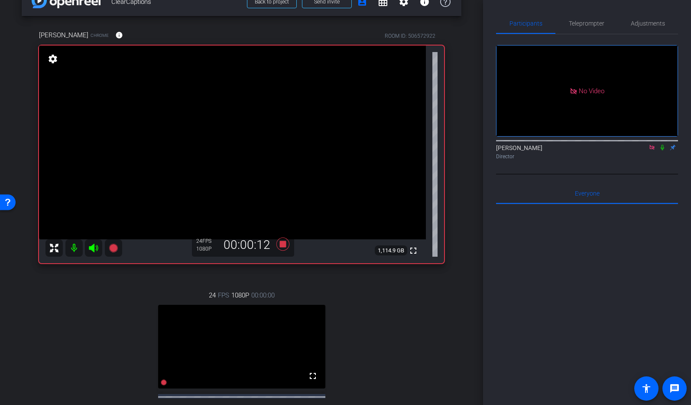
click at [663, 144] on icon at bounding box center [662, 147] width 7 height 6
click at [663, 145] on icon at bounding box center [662, 148] width 5 height 6
click at [663, 144] on icon at bounding box center [662, 147] width 7 height 6
click at [285, 246] on icon at bounding box center [282, 243] width 13 height 13
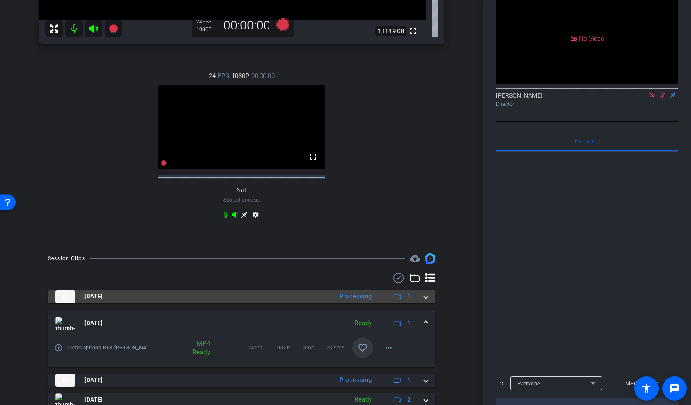
scroll to position [260, 0]
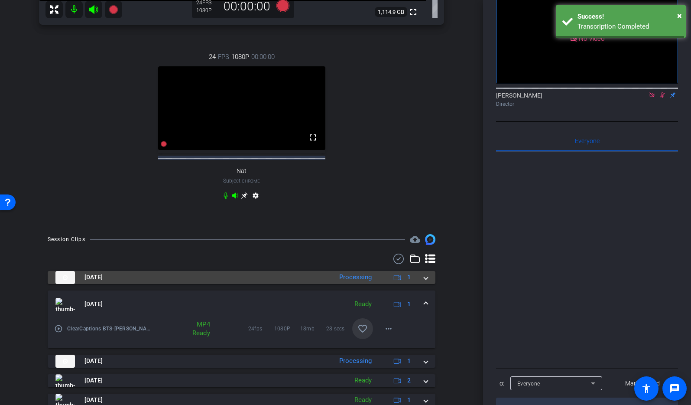
click at [426, 282] on span at bounding box center [425, 277] width 3 height 9
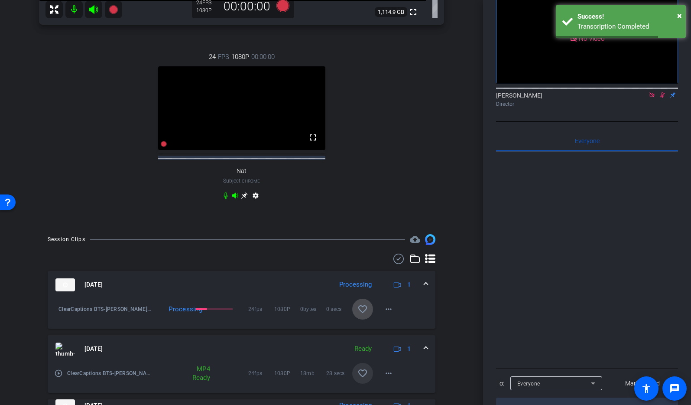
click at [365, 314] on mat-icon "favorite_border" at bounding box center [362, 309] width 10 height 10
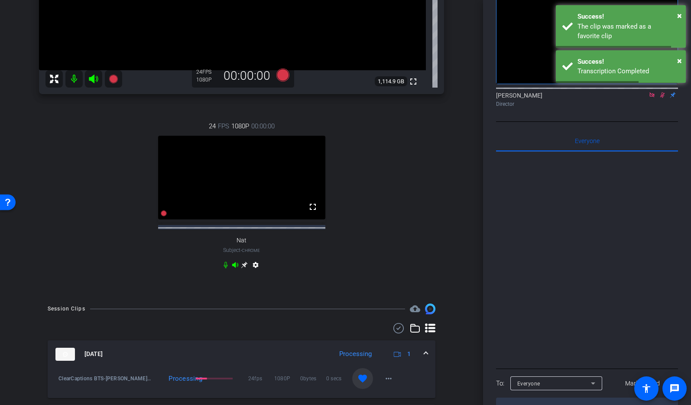
scroll to position [180, 0]
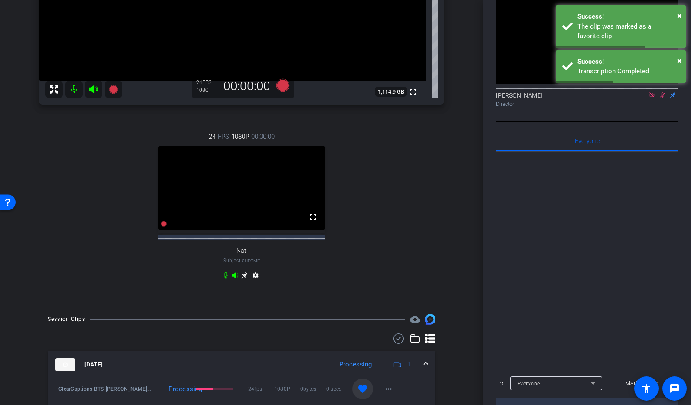
click at [244, 279] on icon at bounding box center [244, 275] width 6 height 6
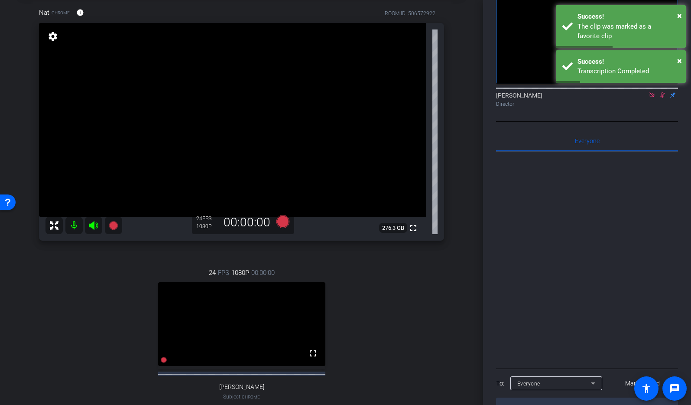
scroll to position [0, 0]
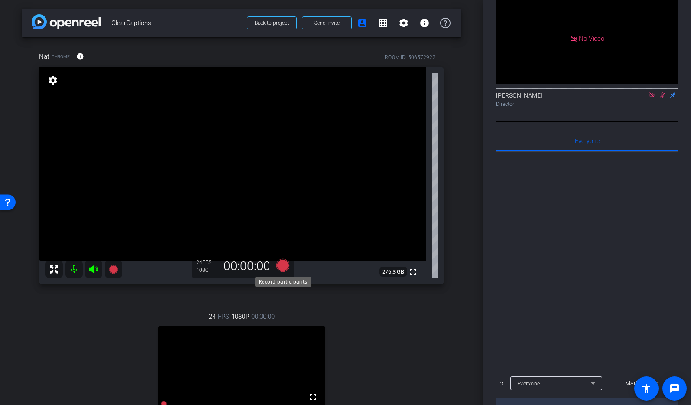
click at [282, 264] on icon at bounding box center [282, 265] width 13 height 13
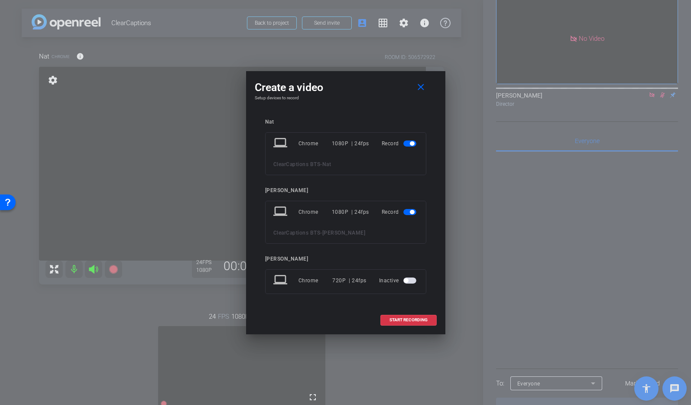
click at [410, 211] on span "button" at bounding box center [412, 212] width 4 height 4
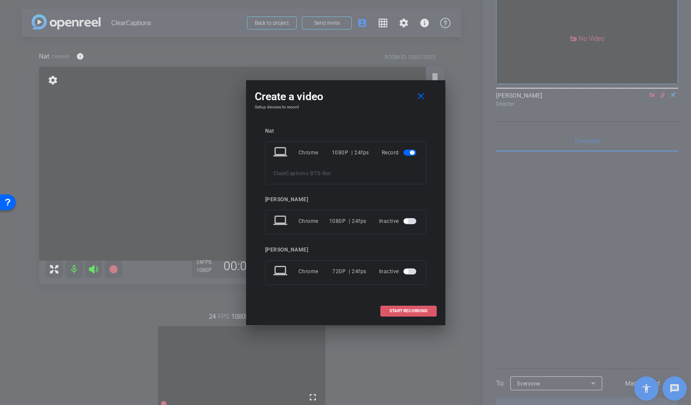
click at [415, 310] on span "START RECORDING" at bounding box center [409, 311] width 38 height 4
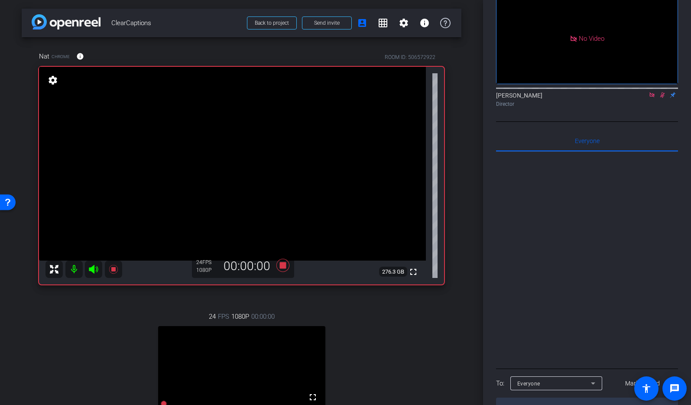
click at [664, 92] on icon at bounding box center [662, 95] width 7 height 6
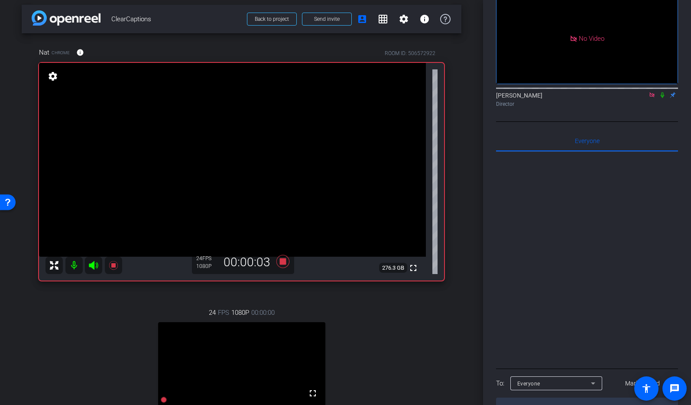
scroll to position [1, 0]
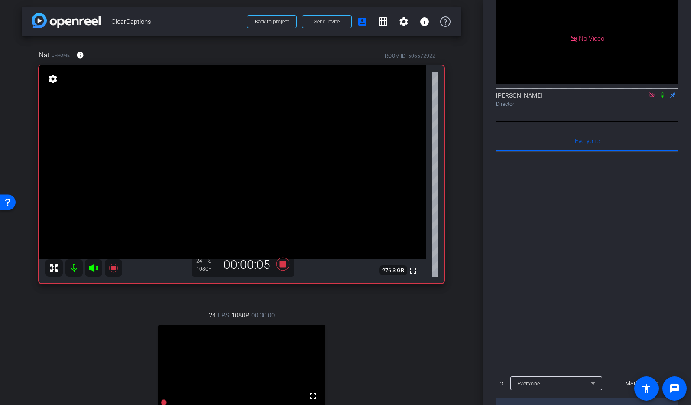
click at [663, 92] on icon at bounding box center [662, 95] width 7 height 6
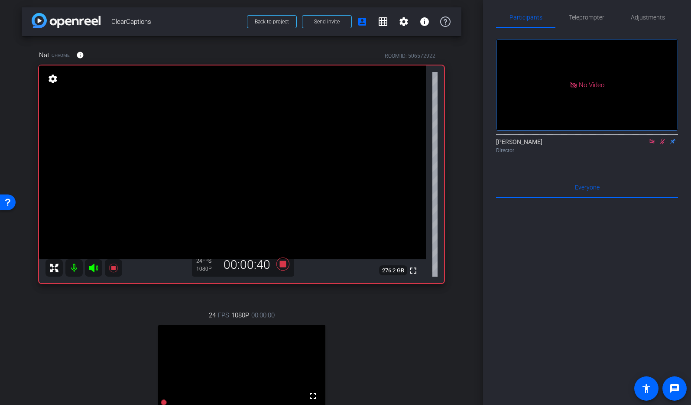
scroll to position [5, 0]
click at [662, 139] on icon at bounding box center [662, 142] width 7 height 6
click at [663, 140] on icon at bounding box center [662, 143] width 5 height 6
click at [663, 139] on icon at bounding box center [662, 142] width 7 height 6
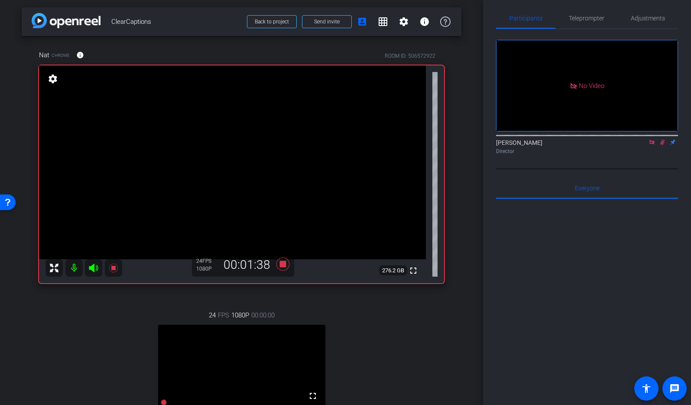
click at [663, 139] on icon at bounding box center [662, 142] width 7 height 6
click at [285, 263] on icon at bounding box center [282, 263] width 13 height 13
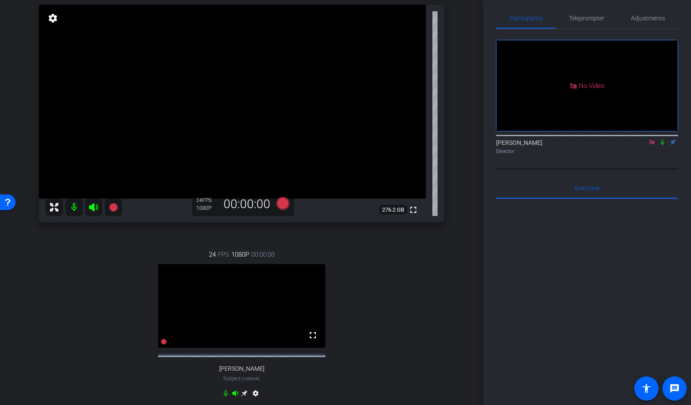
scroll to position [67, 0]
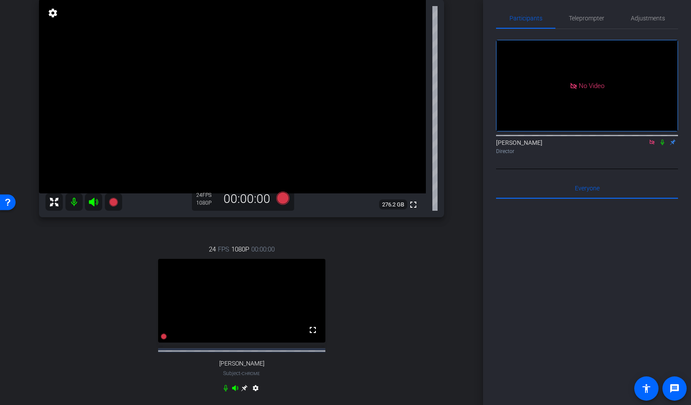
click at [242, 391] on icon at bounding box center [244, 387] width 7 height 7
click at [284, 199] on icon at bounding box center [282, 198] width 13 height 13
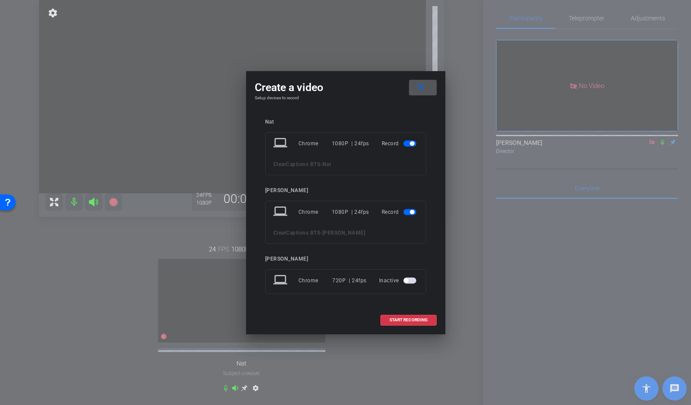
click at [409, 143] on span "button" at bounding box center [409, 143] width 13 height 6
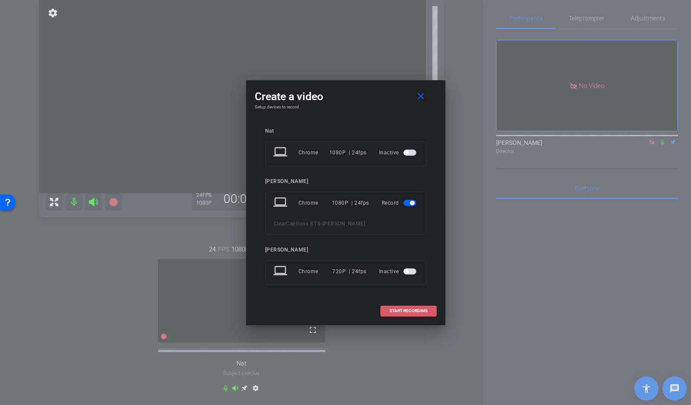
click at [401, 309] on span "START RECORDING" at bounding box center [409, 311] width 38 height 4
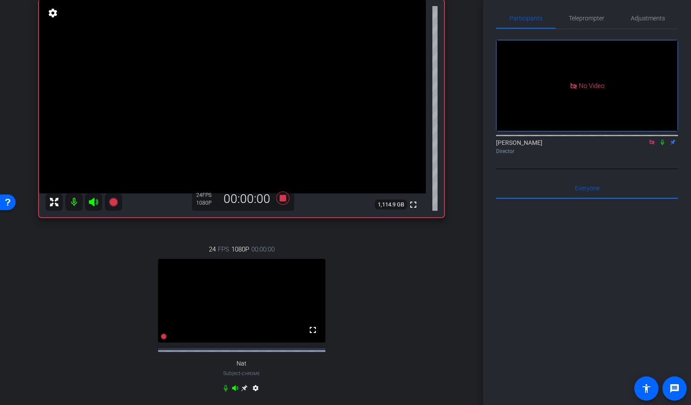
click at [662, 139] on icon at bounding box center [662, 142] width 7 height 6
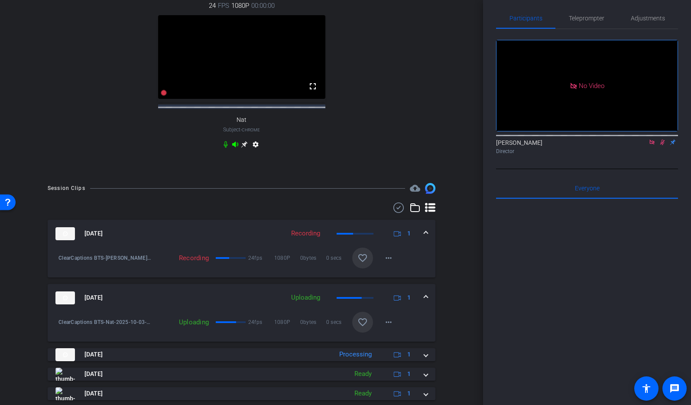
scroll to position [310, 0]
click at [363, 328] on mat-icon "favorite_border" at bounding box center [362, 322] width 10 height 10
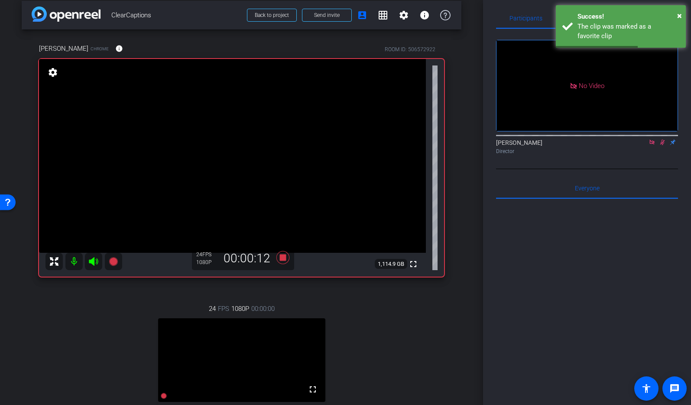
scroll to position [7, 0]
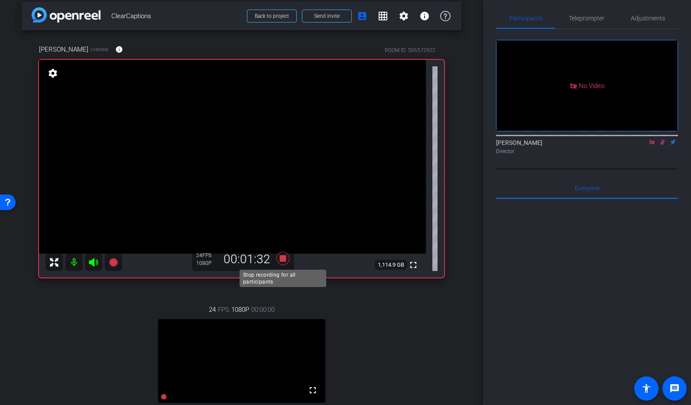
click at [283, 258] on icon at bounding box center [282, 258] width 13 height 13
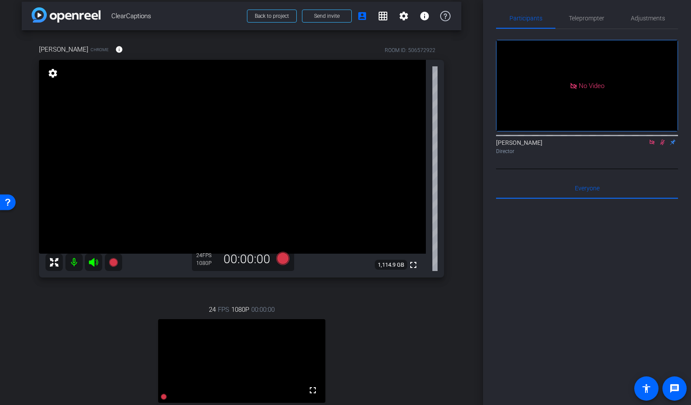
click at [663, 139] on icon at bounding box center [662, 142] width 7 height 6
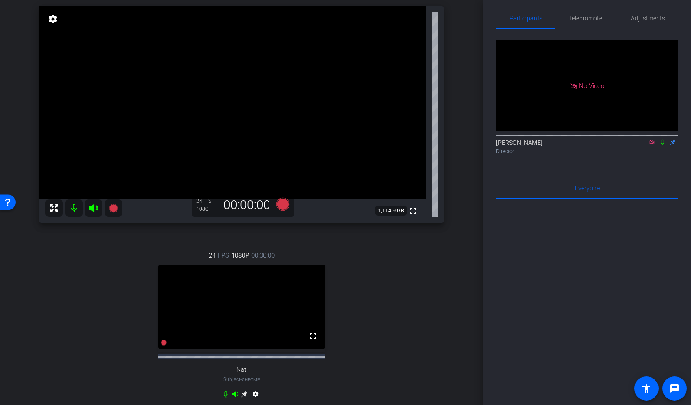
scroll to position [3, 0]
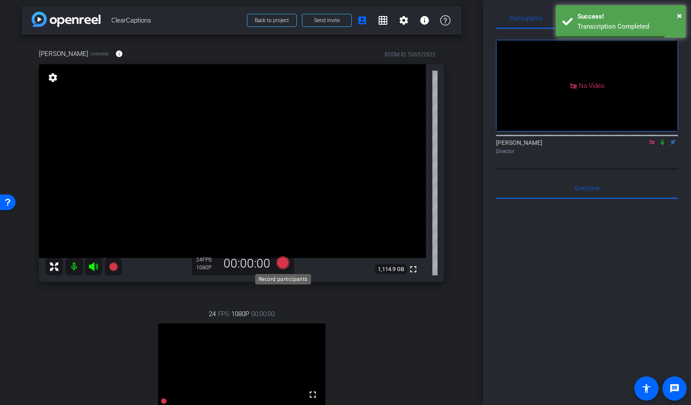
click at [282, 263] on icon at bounding box center [282, 262] width 13 height 13
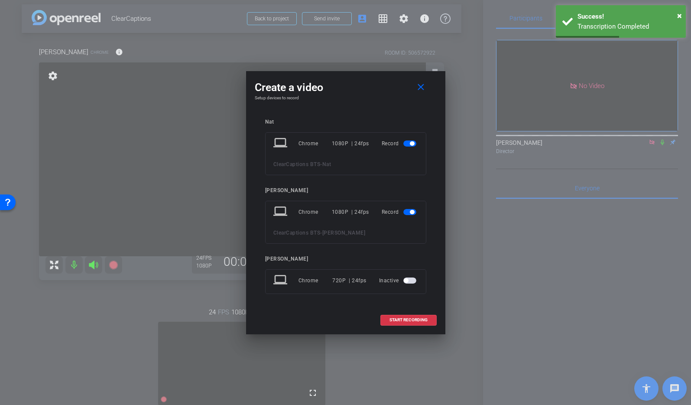
click at [409, 213] on span "button" at bounding box center [409, 212] width 13 height 6
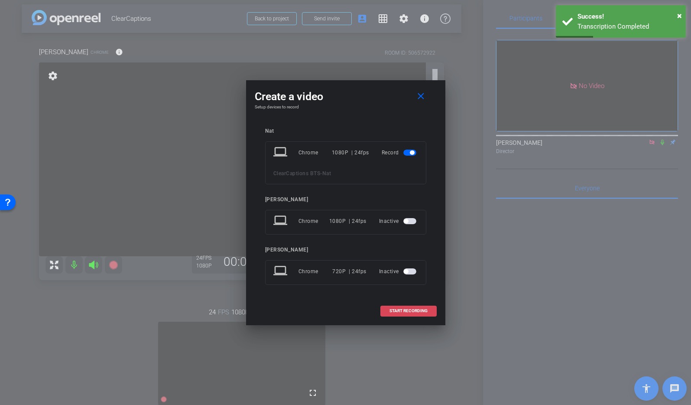
click at [404, 309] on span "START RECORDING" at bounding box center [409, 311] width 38 height 4
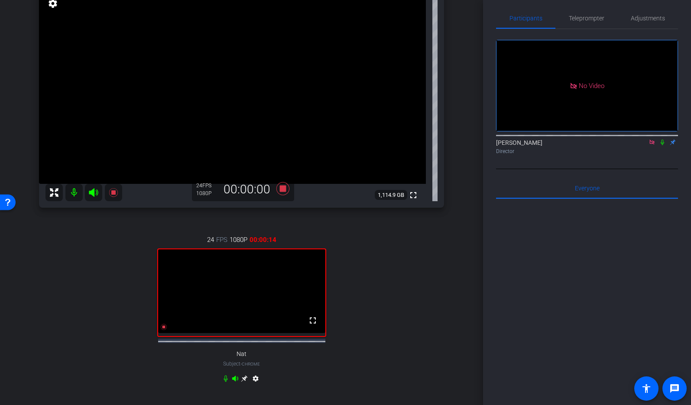
scroll to position [78, 0]
click at [283, 186] on icon at bounding box center [282, 187] width 13 height 13
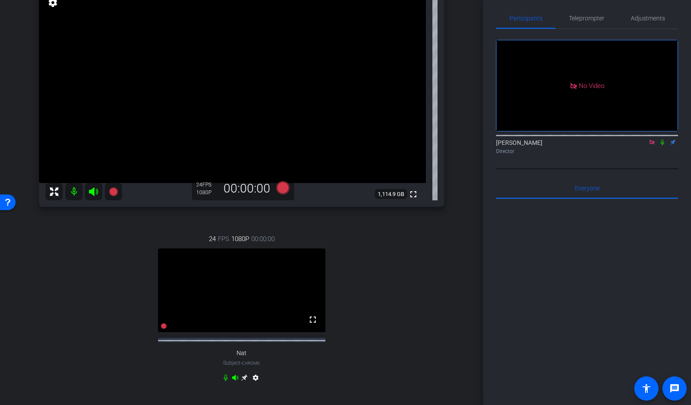
click at [246, 381] on icon at bounding box center [244, 377] width 6 height 6
click at [284, 186] on icon at bounding box center [282, 187] width 13 height 13
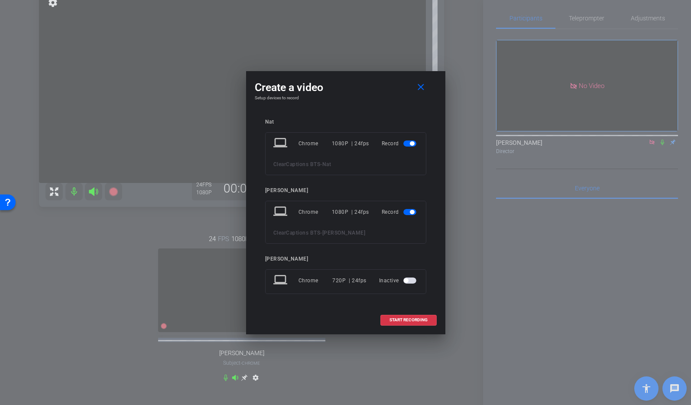
click at [411, 214] on span "button" at bounding box center [412, 212] width 4 height 4
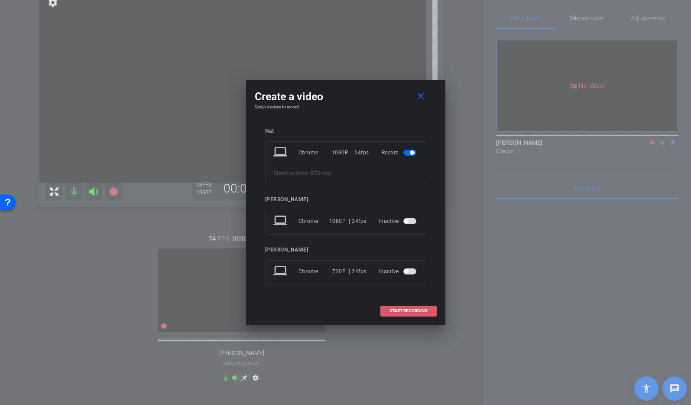
click at [414, 309] on span "START RECORDING" at bounding box center [409, 311] width 38 height 4
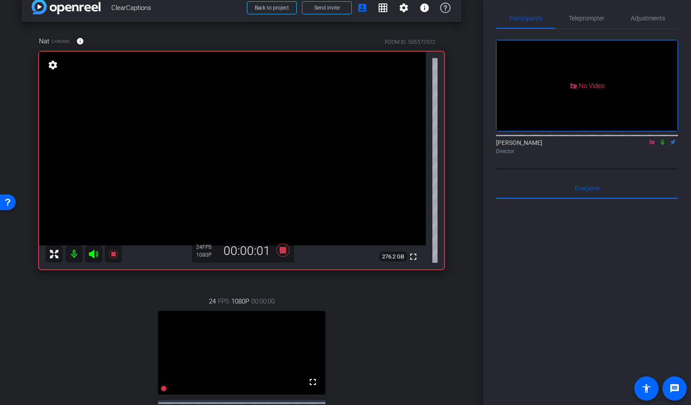
scroll to position [14, 0]
click at [665, 138] on mat-icon at bounding box center [662, 142] width 10 height 8
click at [285, 250] on icon at bounding box center [282, 250] width 13 height 13
click at [662, 139] on icon at bounding box center [662, 142] width 7 height 6
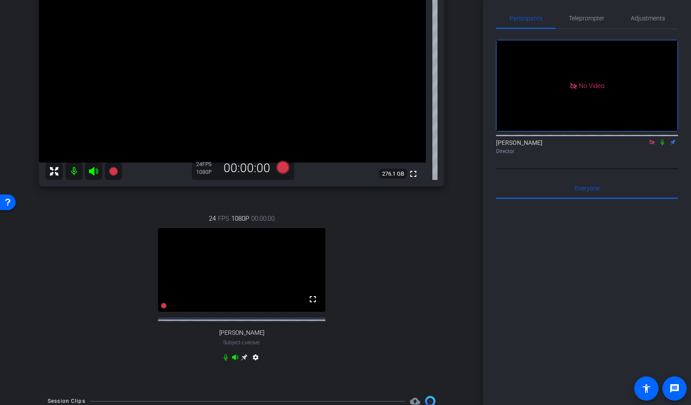
scroll to position [69, 0]
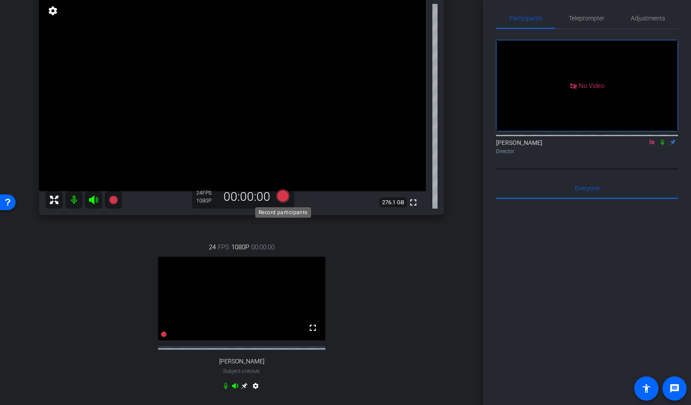
click at [283, 198] on icon at bounding box center [282, 195] width 13 height 13
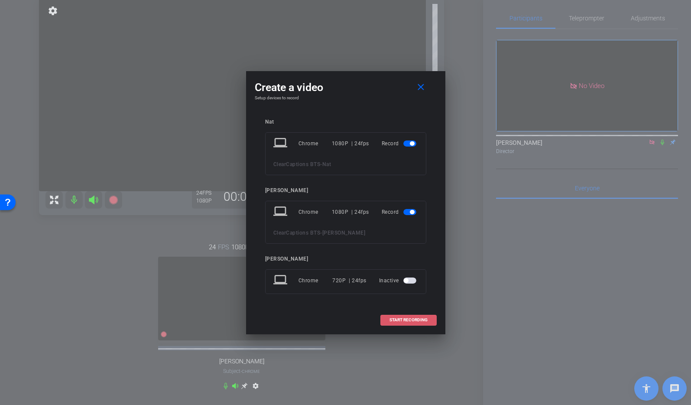
click at [409, 320] on span "START RECORDING" at bounding box center [409, 320] width 38 height 4
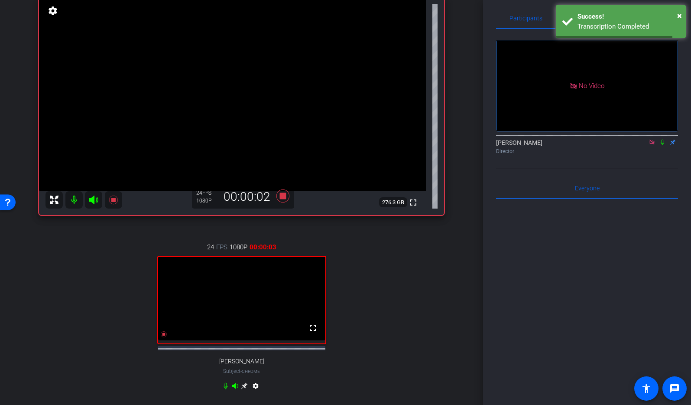
scroll to position [0, 0]
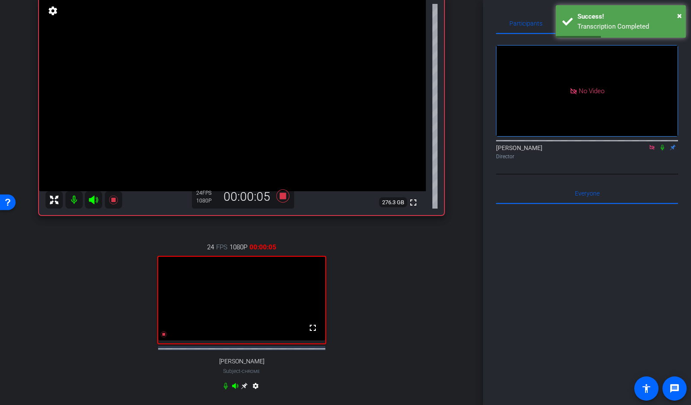
click at [665, 144] on icon at bounding box center [662, 147] width 7 height 6
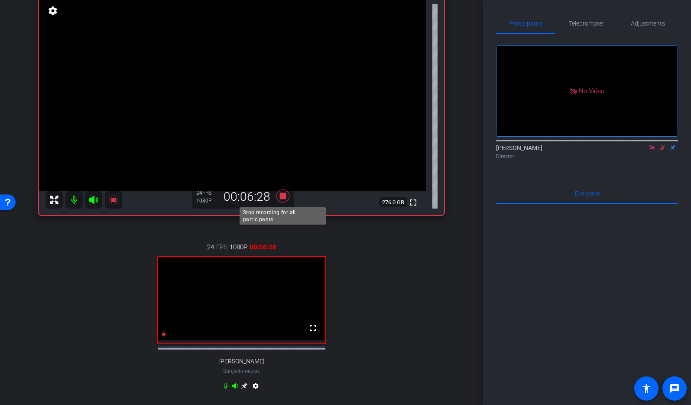
click at [285, 196] on icon at bounding box center [282, 195] width 13 height 13
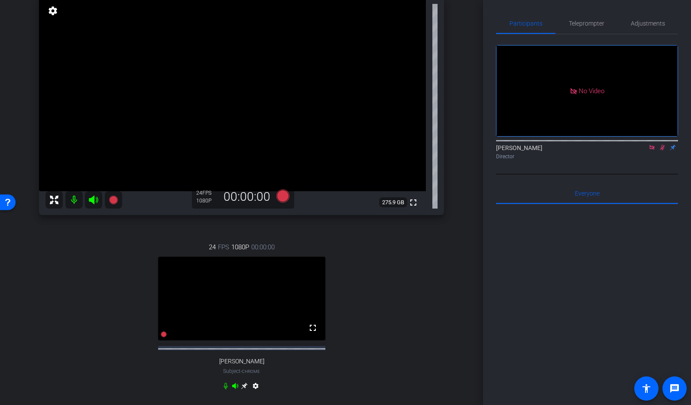
click at [661, 145] on icon at bounding box center [662, 148] width 5 height 6
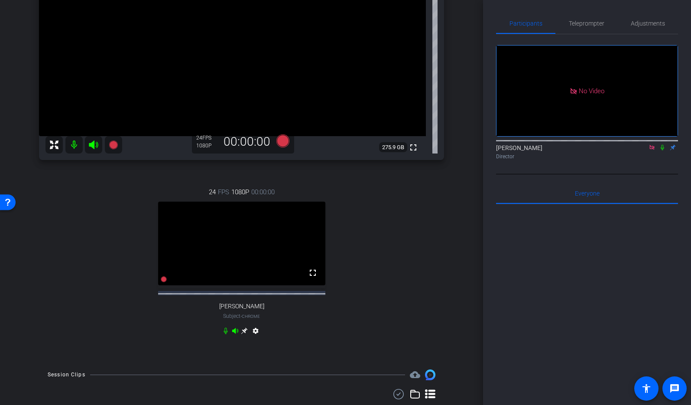
scroll to position [126, 0]
click at [246, 333] on icon at bounding box center [244, 329] width 6 height 6
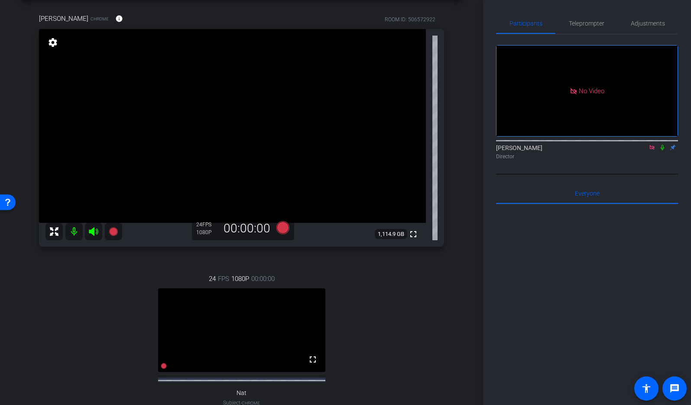
scroll to position [37, 0]
click at [285, 229] on icon at bounding box center [282, 227] width 13 height 13
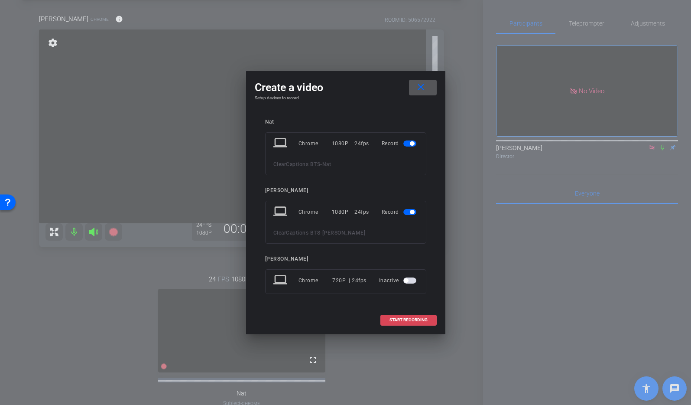
click at [411, 320] on span "START RECORDING" at bounding box center [409, 320] width 38 height 4
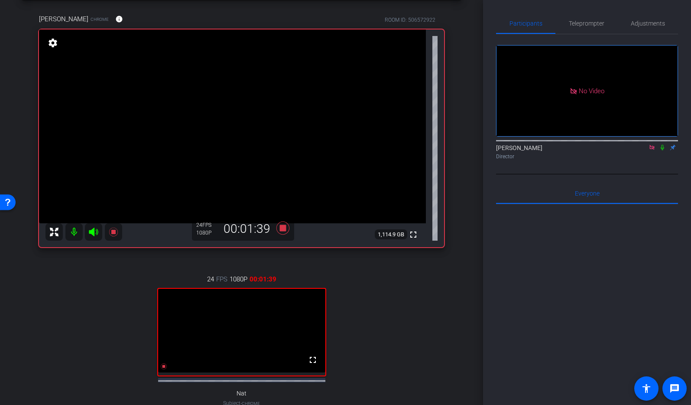
click at [663, 145] on icon at bounding box center [662, 148] width 3 height 6
click at [283, 227] on icon at bounding box center [282, 227] width 13 height 13
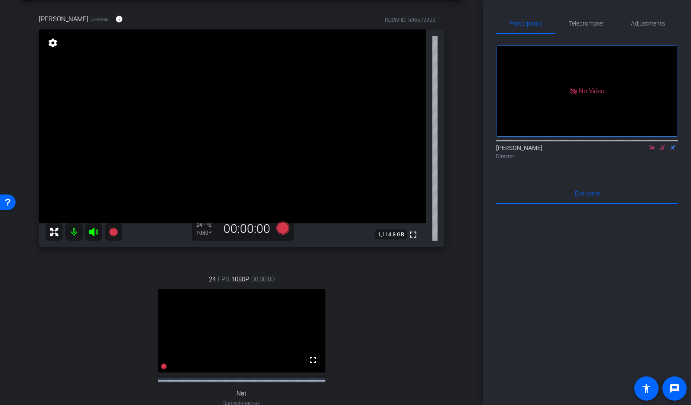
click at [663, 144] on icon at bounding box center [662, 147] width 7 height 6
click at [285, 227] on icon at bounding box center [282, 227] width 13 height 13
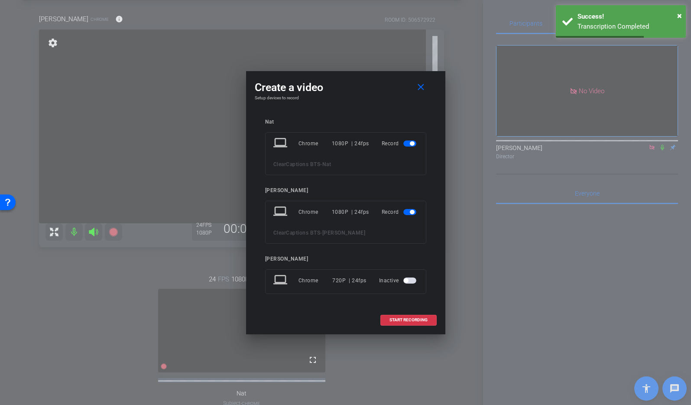
click at [410, 143] on span "button" at bounding box center [412, 143] width 4 height 4
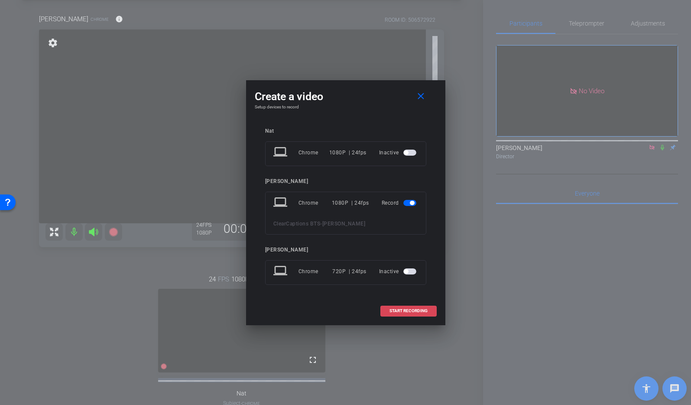
click at [404, 310] on span "START RECORDING" at bounding box center [409, 311] width 38 height 4
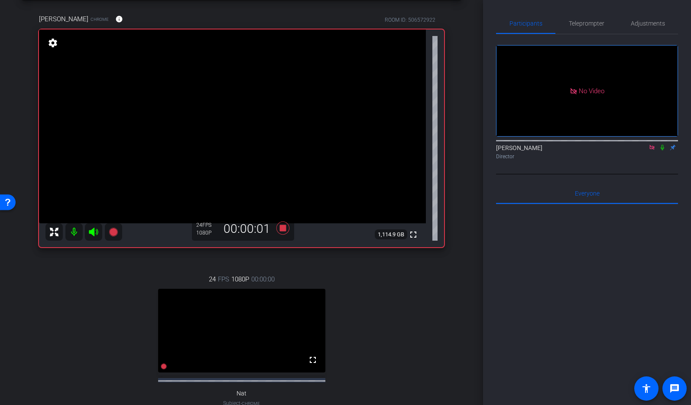
click at [662, 145] on icon at bounding box center [662, 148] width 3 height 6
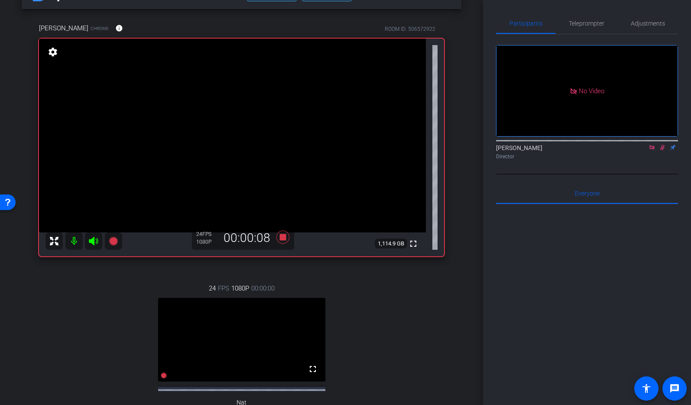
scroll to position [28, 0]
click at [663, 144] on icon at bounding box center [662, 147] width 7 height 6
click at [282, 237] on icon at bounding box center [282, 237] width 13 height 13
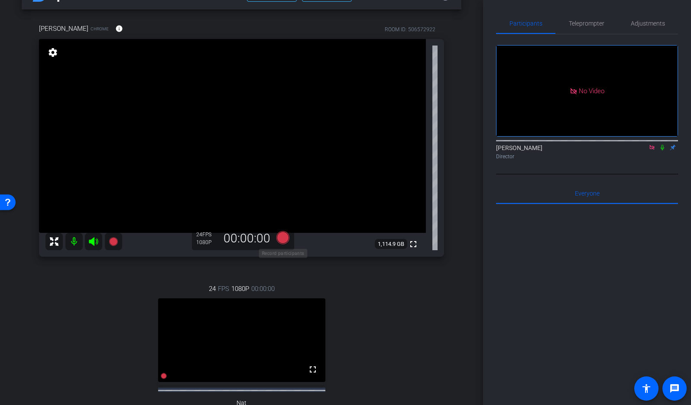
click at [284, 237] on icon at bounding box center [282, 237] width 13 height 13
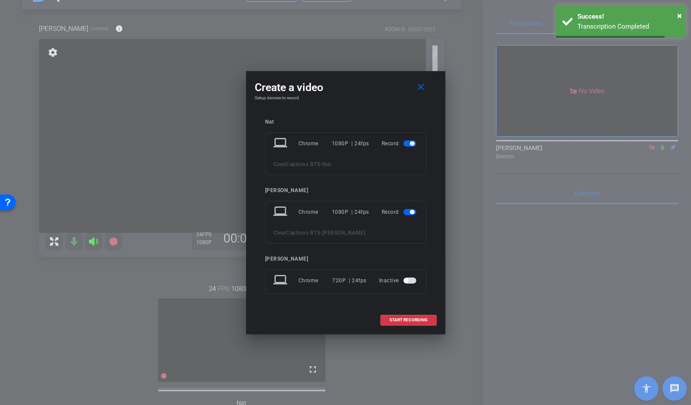
click at [410, 144] on span "button" at bounding box center [412, 143] width 4 height 4
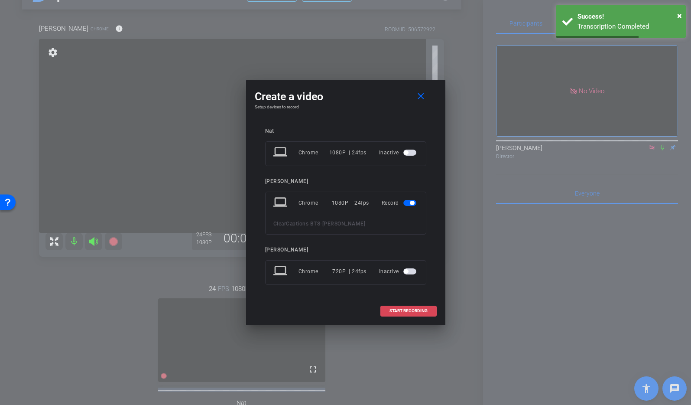
click at [406, 312] on button "START RECORDING" at bounding box center [408, 310] width 56 height 11
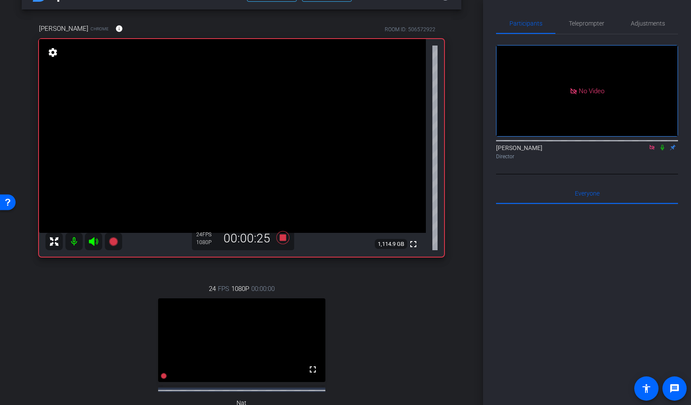
click at [664, 144] on icon at bounding box center [662, 147] width 7 height 6
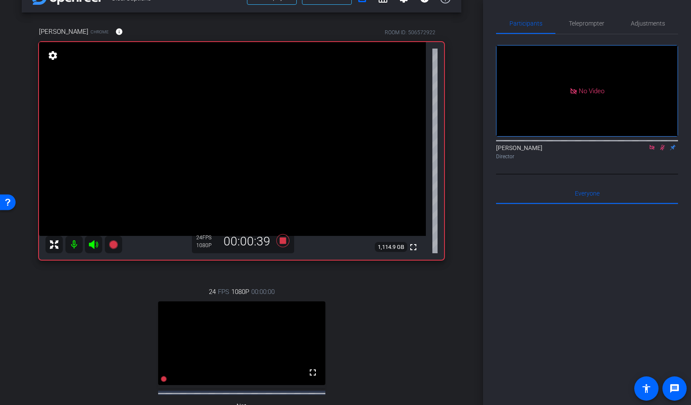
scroll to position [0, 0]
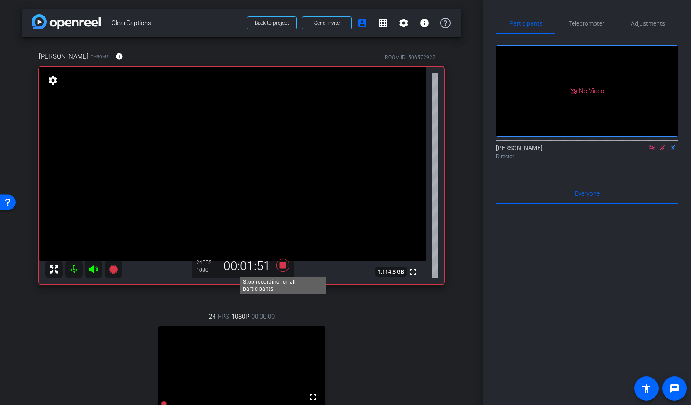
click at [285, 265] on icon at bounding box center [282, 265] width 13 height 13
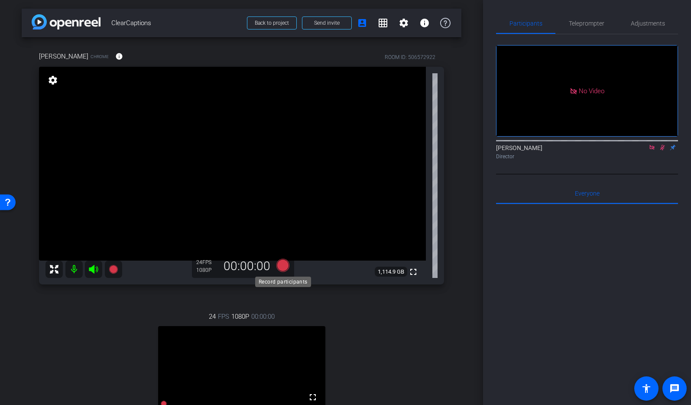
click at [280, 266] on icon at bounding box center [282, 265] width 13 height 13
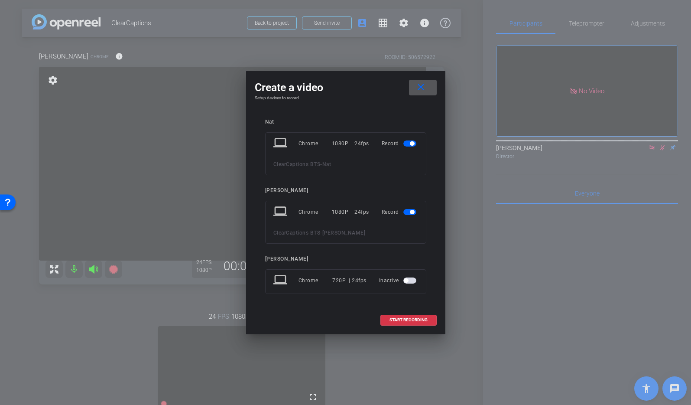
drag, startPoint x: 406, startPoint y: 144, endPoint x: 403, endPoint y: 163, distance: 19.7
click at [406, 144] on span "button" at bounding box center [409, 143] width 13 height 6
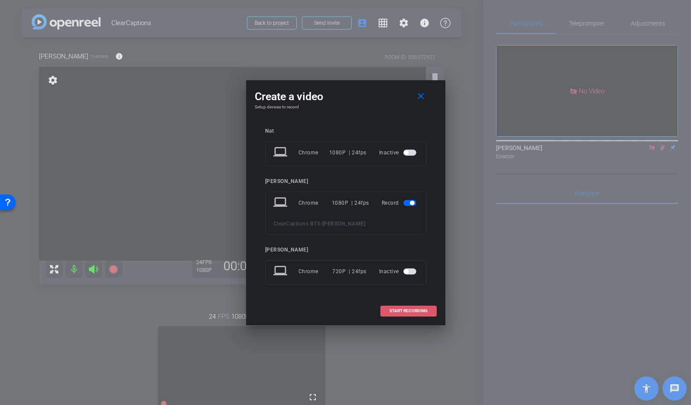
click at [412, 310] on span "START RECORDING" at bounding box center [409, 311] width 38 height 4
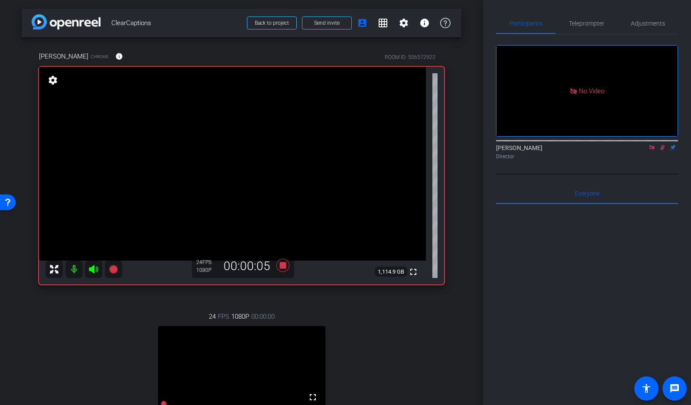
click at [663, 144] on icon at bounding box center [662, 147] width 7 height 6
click at [663, 145] on icon at bounding box center [662, 148] width 3 height 6
click at [661, 144] on icon at bounding box center [662, 147] width 7 height 6
click at [662, 145] on icon at bounding box center [662, 148] width 3 height 6
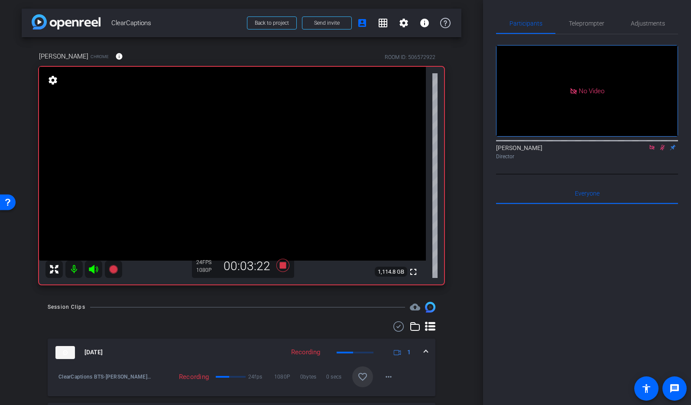
click at [666, 144] on icon at bounding box center [662, 147] width 7 height 6
click at [284, 266] on icon at bounding box center [282, 265] width 13 height 13
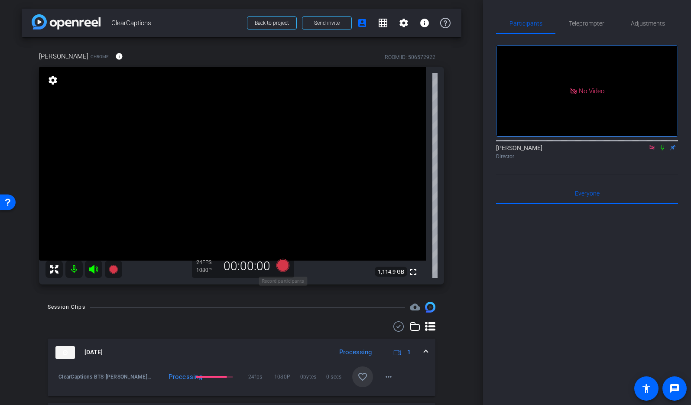
click at [281, 267] on icon at bounding box center [282, 265] width 13 height 13
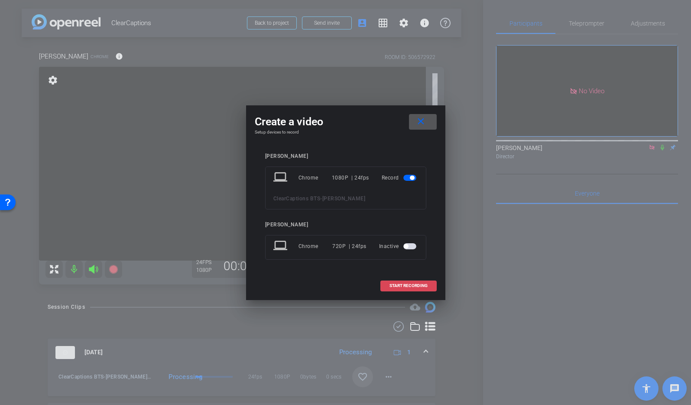
click at [409, 285] on span "START RECORDING" at bounding box center [409, 285] width 38 height 4
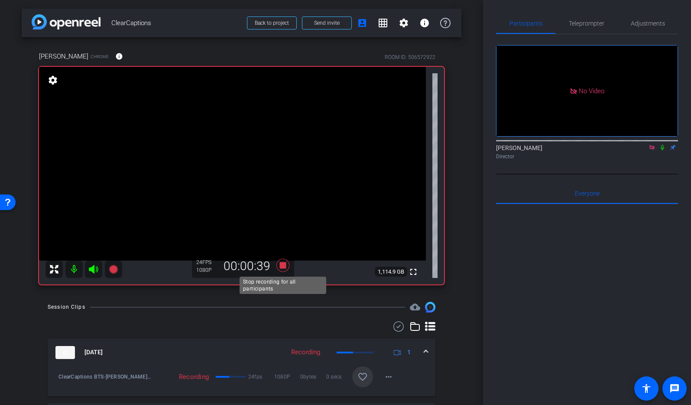
click at [284, 265] on icon at bounding box center [282, 265] width 13 height 13
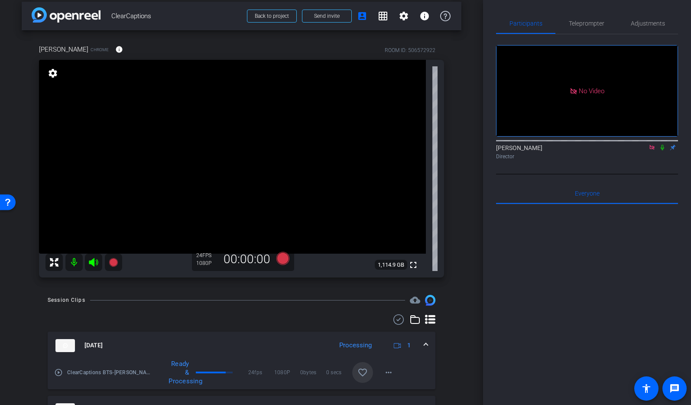
scroll to position [6, 0]
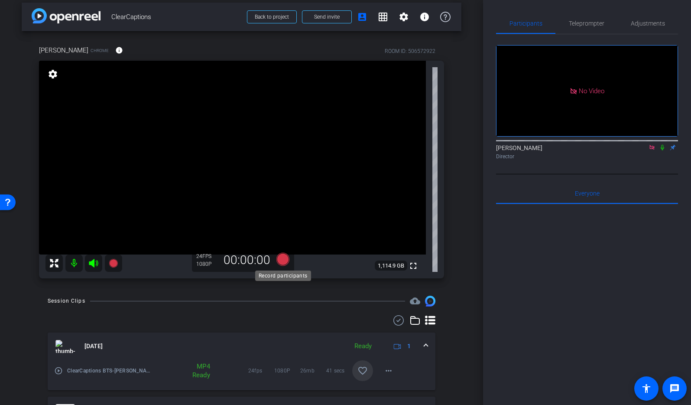
click at [284, 258] on icon at bounding box center [282, 259] width 13 height 13
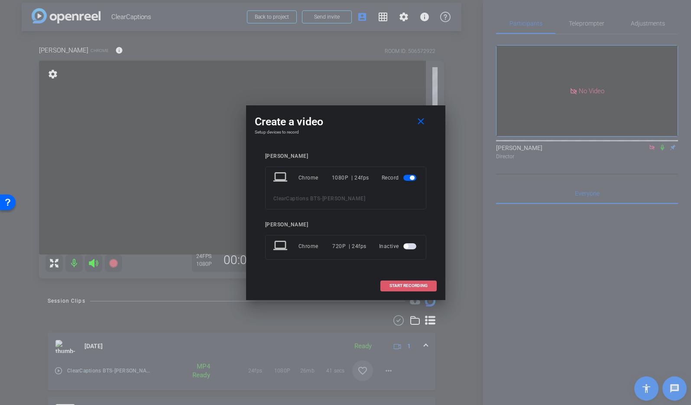
click at [406, 285] on span "START RECORDING" at bounding box center [409, 285] width 38 height 4
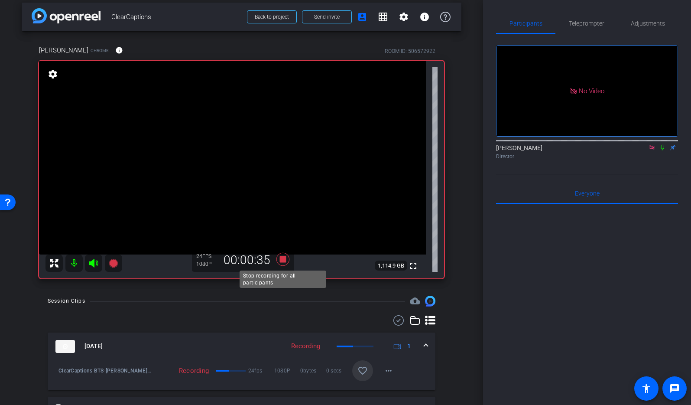
click at [286, 256] on icon at bounding box center [283, 259] width 21 height 16
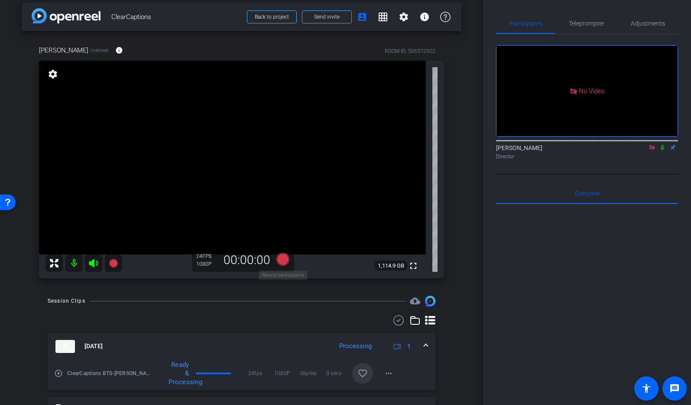
click at [285, 258] on icon at bounding box center [282, 259] width 13 height 13
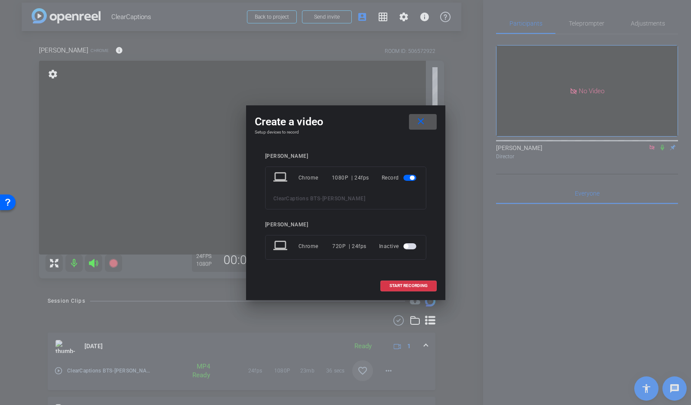
click at [420, 119] on mat-icon "close" at bounding box center [421, 121] width 11 height 11
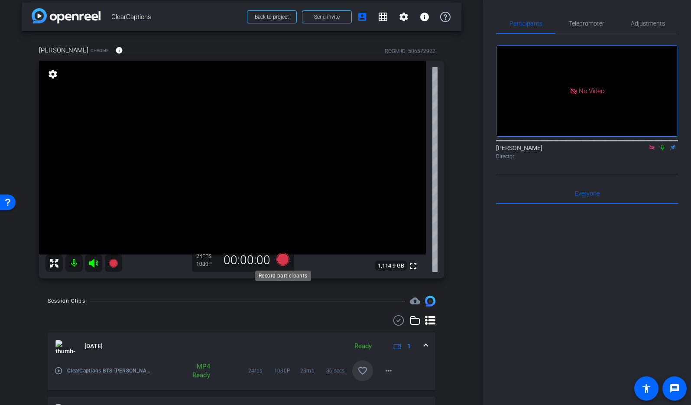
click at [279, 260] on icon at bounding box center [282, 259] width 13 height 13
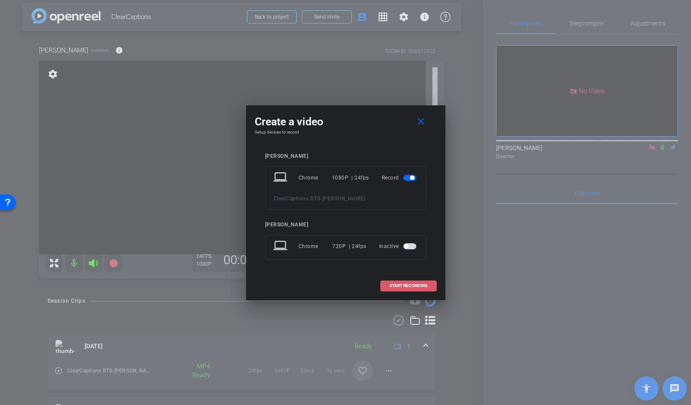
click at [409, 285] on span "START RECORDING" at bounding box center [409, 285] width 38 height 4
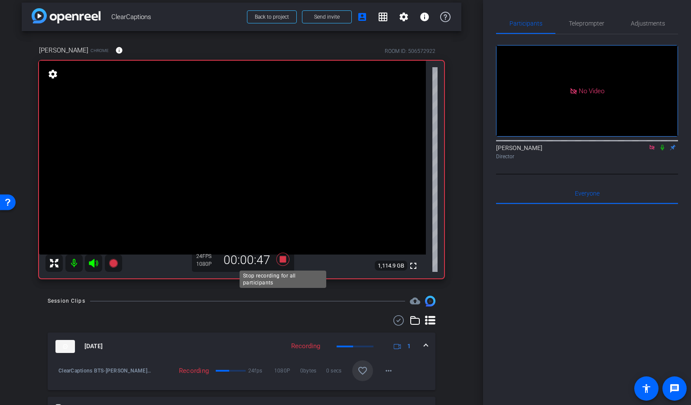
click at [284, 259] on icon at bounding box center [282, 259] width 13 height 13
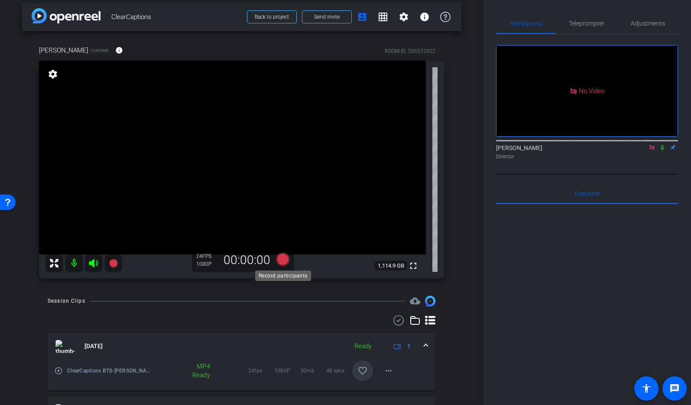
click at [282, 258] on icon at bounding box center [282, 259] width 13 height 13
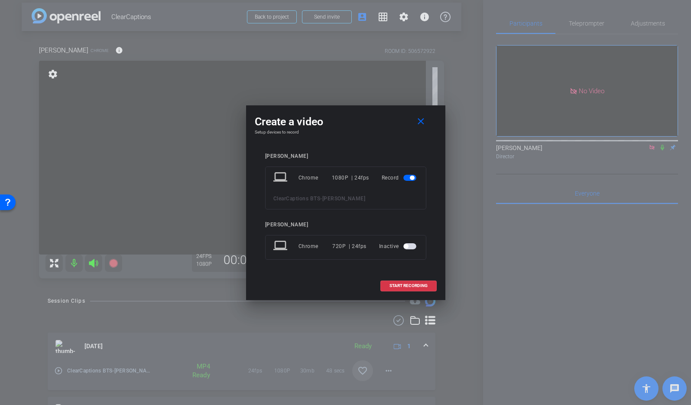
click at [279, 309] on div at bounding box center [345, 202] width 691 height 405
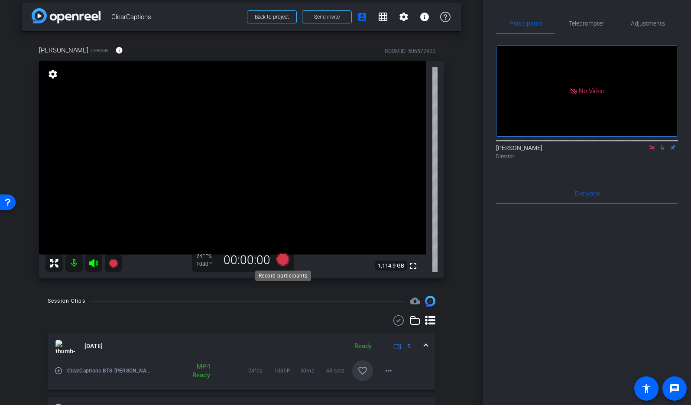
click at [286, 260] on icon at bounding box center [282, 259] width 13 height 13
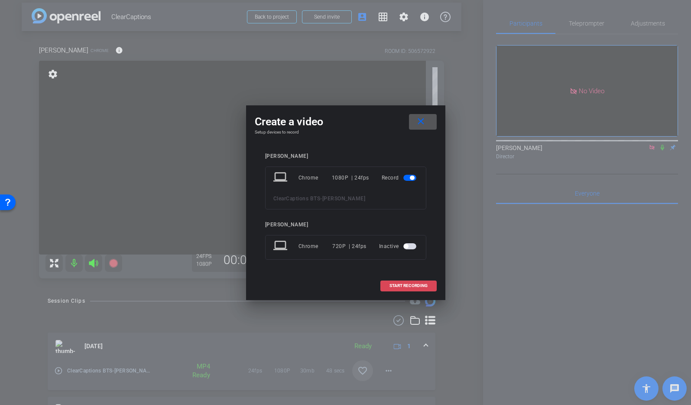
click at [406, 284] on span "START RECORDING" at bounding box center [409, 285] width 38 height 4
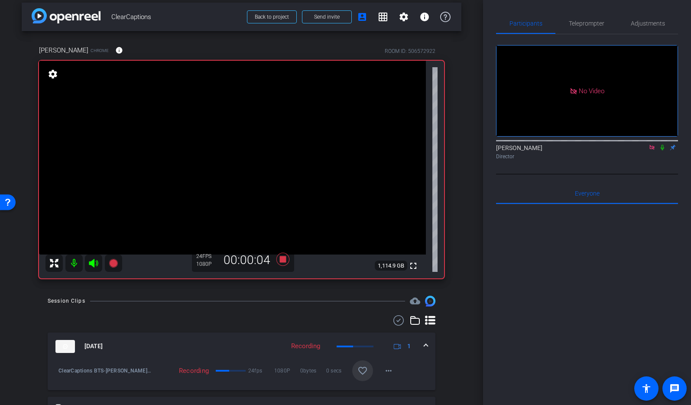
click at [663, 144] on icon at bounding box center [662, 147] width 7 height 6
click at [662, 144] on icon at bounding box center [662, 147] width 7 height 6
click at [663, 144] on icon at bounding box center [662, 147] width 7 height 6
click at [663, 145] on icon at bounding box center [662, 148] width 5 height 6
click at [285, 259] on icon at bounding box center [282, 259] width 13 height 13
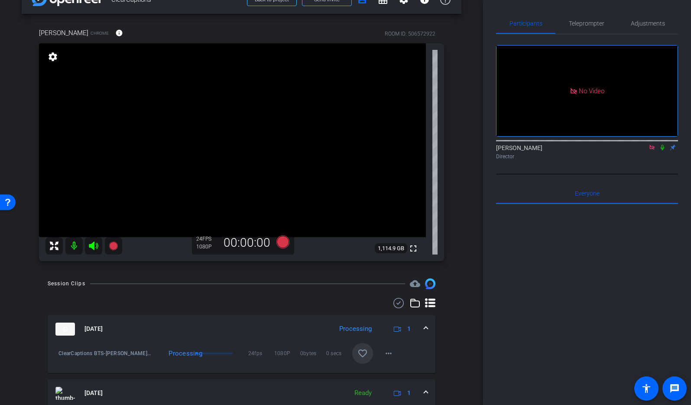
scroll to position [22, 0]
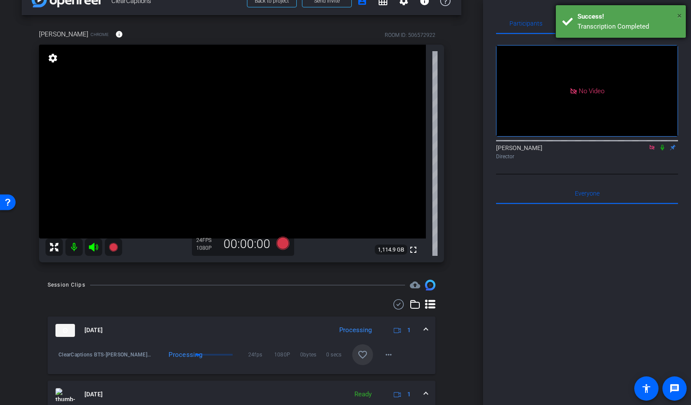
click at [679, 16] on span "×" at bounding box center [679, 15] width 5 height 10
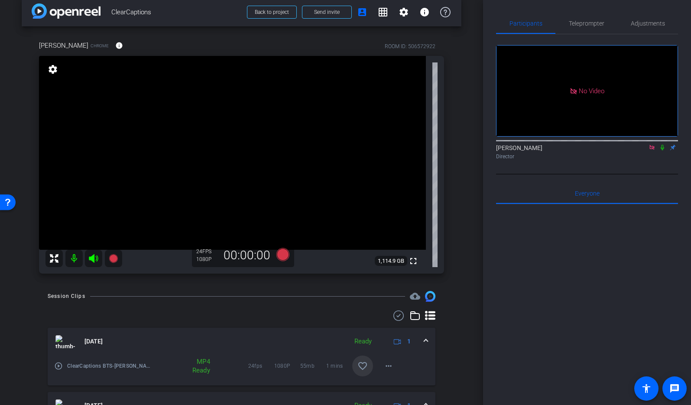
scroll to position [0, 0]
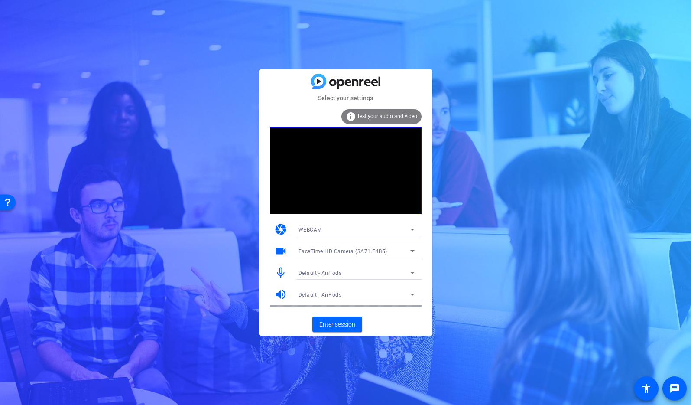
click at [602, 37] on div "Select your settings info Test your audio and video camera WEBCAM videocam Face…" at bounding box center [345, 202] width 691 height 405
click at [338, 325] on span "Enter session" at bounding box center [337, 324] width 36 height 9
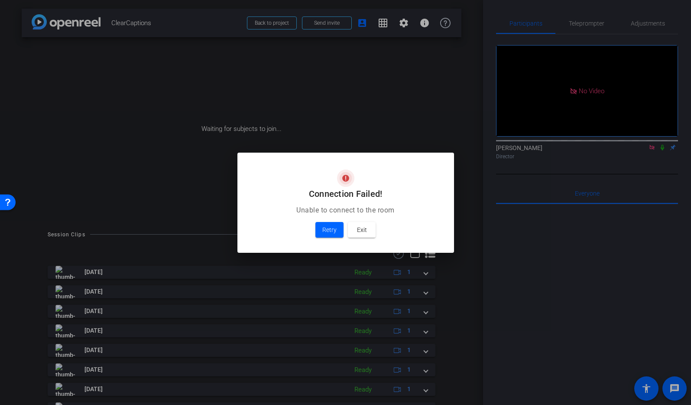
click at [265, 23] on div at bounding box center [345, 202] width 691 height 405
click at [359, 232] on span "Exit" at bounding box center [362, 229] width 10 height 10
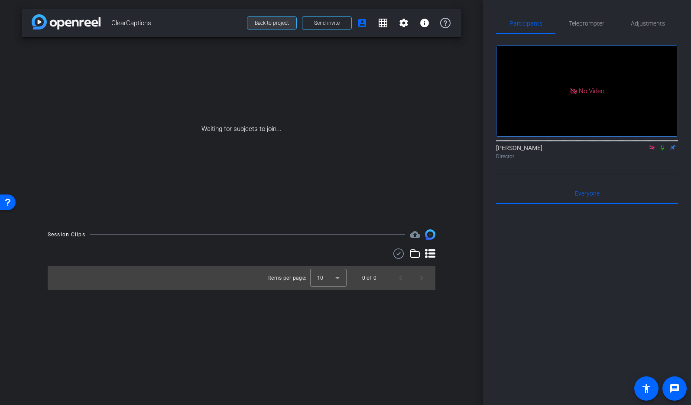
click at [269, 21] on span "Back to project" at bounding box center [272, 23] width 34 height 6
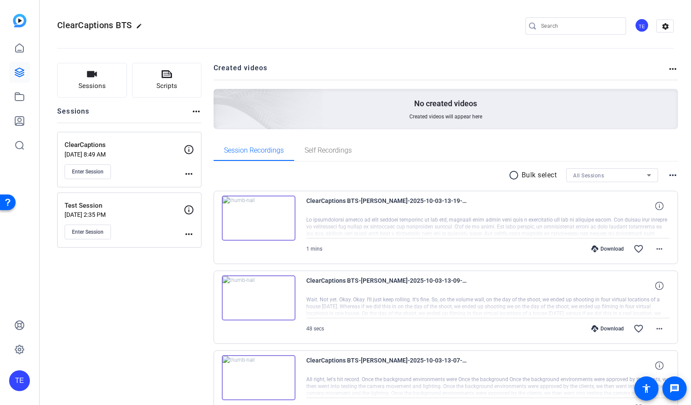
click at [513, 175] on mat-icon "radio_button_unchecked" at bounding box center [515, 175] width 13 height 10
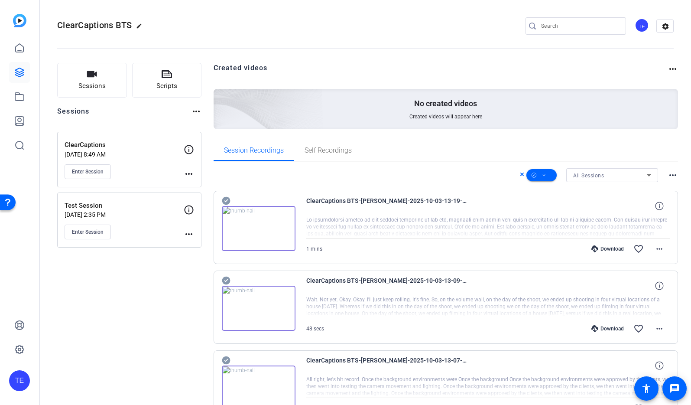
click at [651, 175] on icon at bounding box center [649, 175] width 10 height 10
click at [614, 208] on mat-option "ClearCaptions" at bounding box center [612, 206] width 92 height 14
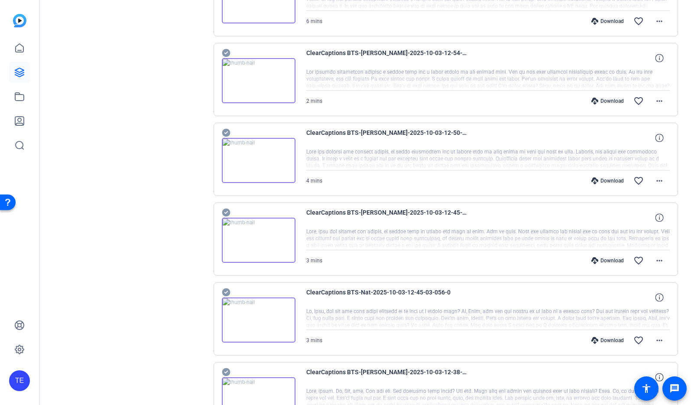
scroll to position [557, 0]
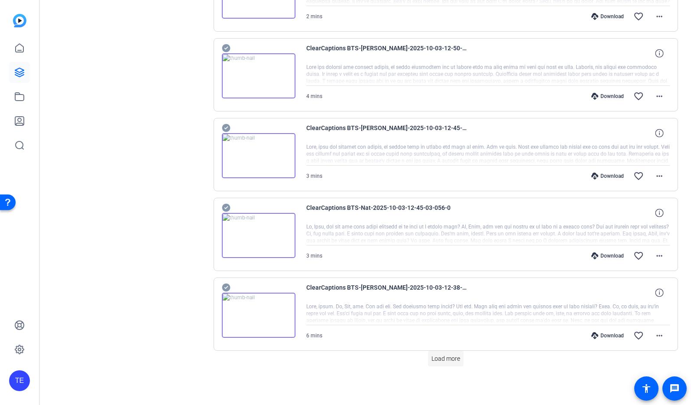
click at [454, 356] on span "Load more" at bounding box center [446, 358] width 29 height 9
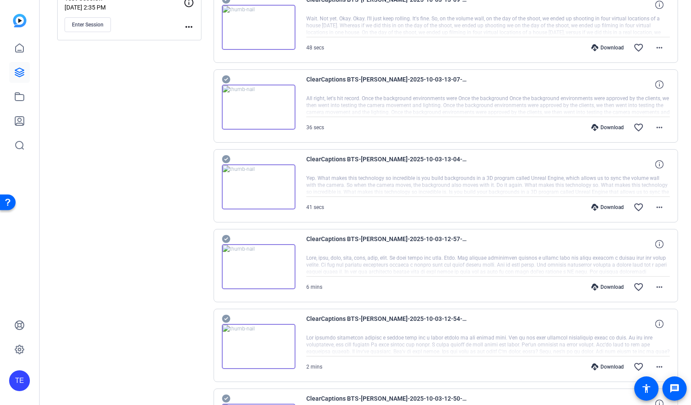
scroll to position [0, 0]
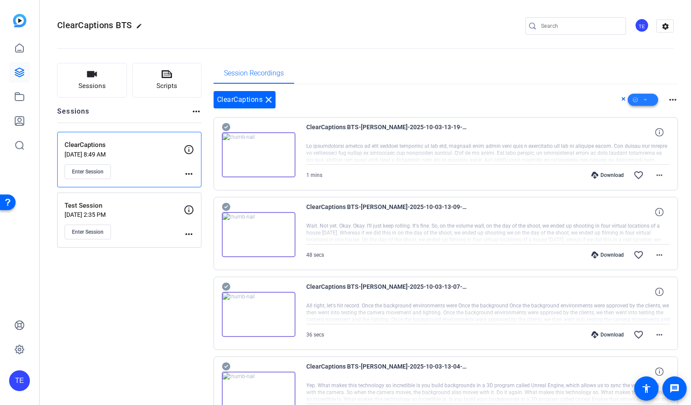
click at [647, 100] on icon at bounding box center [645, 99] width 4 height 11
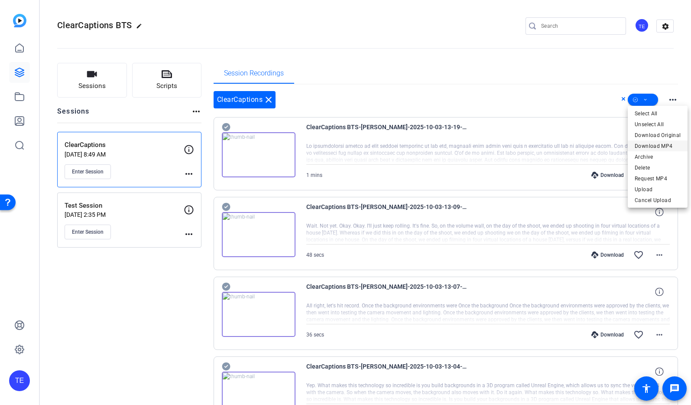
click at [660, 147] on span "Download MP4" at bounding box center [658, 146] width 46 height 10
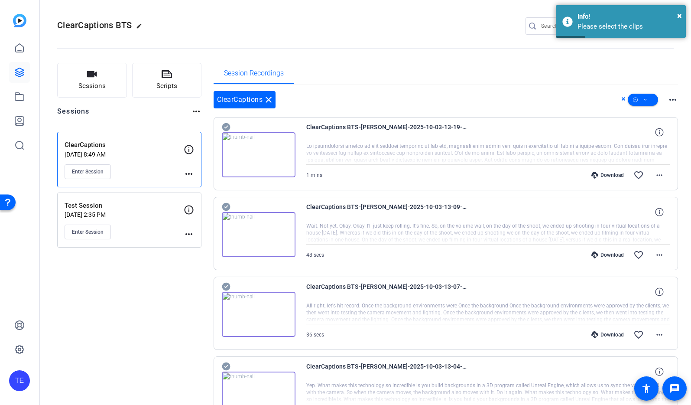
click at [228, 125] on icon at bounding box center [226, 127] width 8 height 8
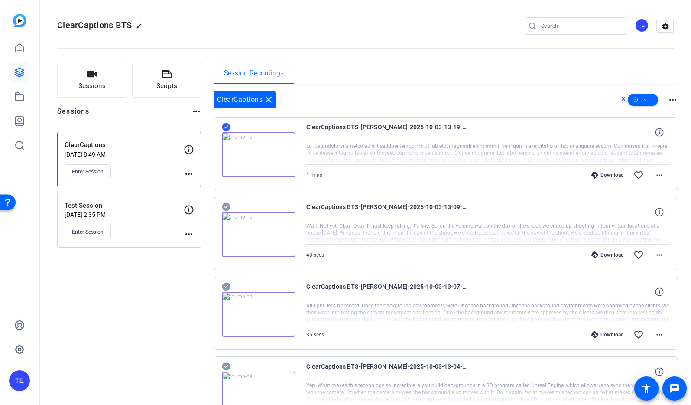
click at [228, 206] on icon at bounding box center [226, 207] width 8 height 8
click at [225, 288] on icon at bounding box center [226, 287] width 8 height 8
click at [227, 366] on icon at bounding box center [226, 366] width 8 height 8
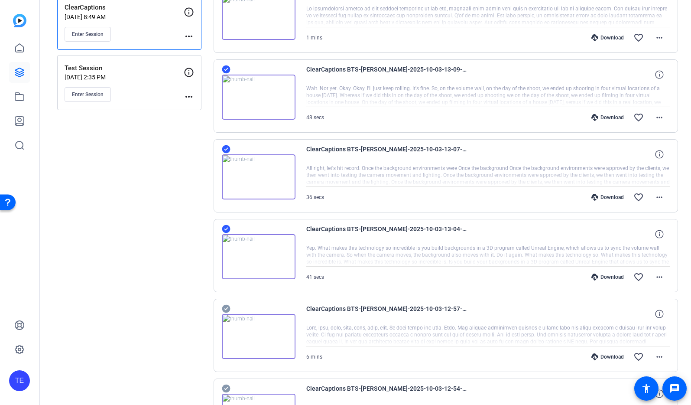
click at [227, 309] on icon at bounding box center [226, 309] width 8 height 8
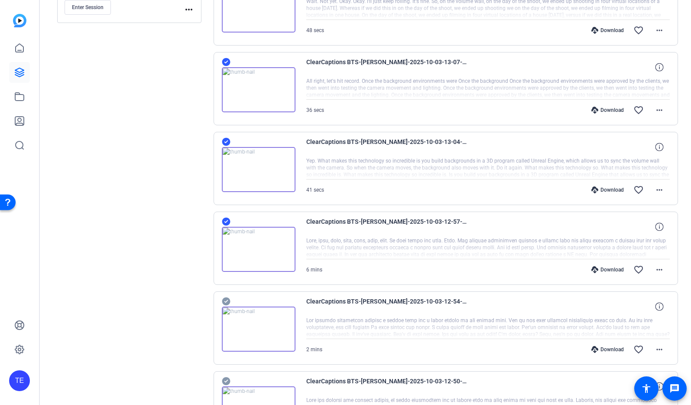
scroll to position [254, 0]
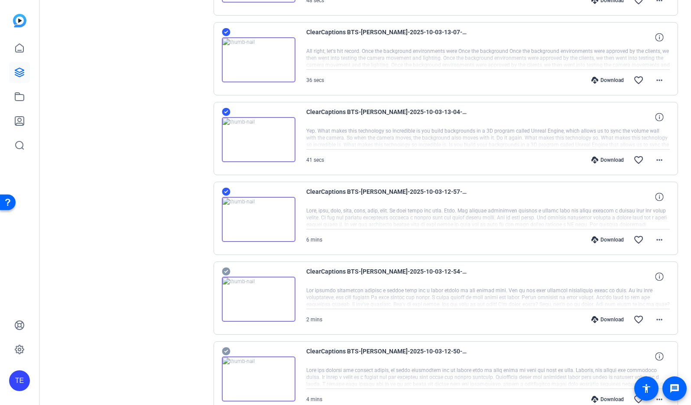
drag, startPoint x: 229, startPoint y: 269, endPoint x: 227, endPoint y: 278, distance: 9.5
click at [229, 269] on icon at bounding box center [226, 271] width 9 height 10
click at [226, 350] on icon at bounding box center [226, 351] width 8 height 8
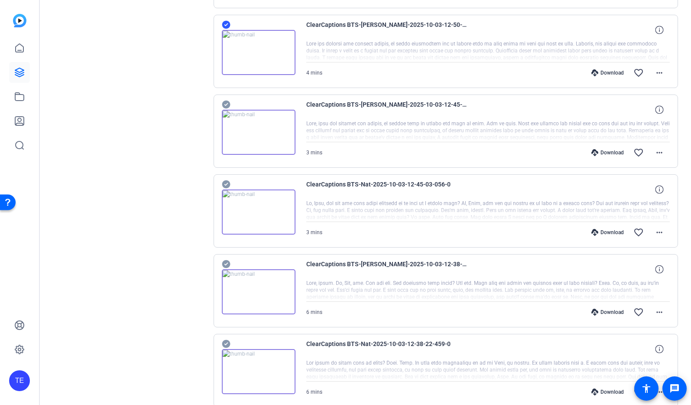
scroll to position [580, 0]
drag, startPoint x: 227, startPoint y: 107, endPoint x: 227, endPoint y: 114, distance: 6.5
click at [227, 107] on icon at bounding box center [226, 105] width 8 height 8
drag, startPoint x: 226, startPoint y: 185, endPoint x: 225, endPoint y: 189, distance: 4.4
click at [226, 185] on icon at bounding box center [226, 185] width 9 height 10
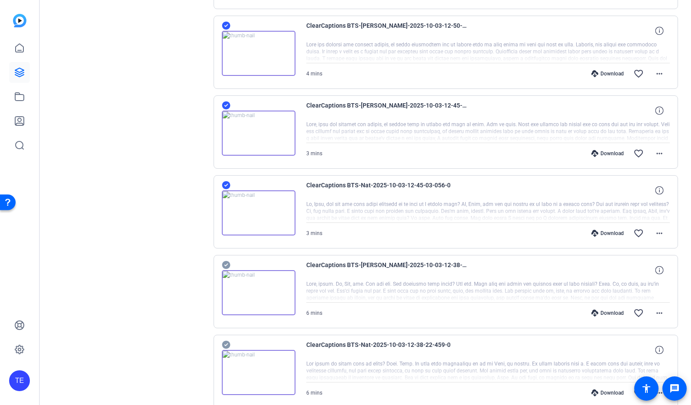
drag, startPoint x: 226, startPoint y: 261, endPoint x: 226, endPoint y: 273, distance: 11.3
click at [226, 262] on icon at bounding box center [226, 265] width 8 height 8
click at [225, 344] on icon at bounding box center [226, 345] width 8 height 8
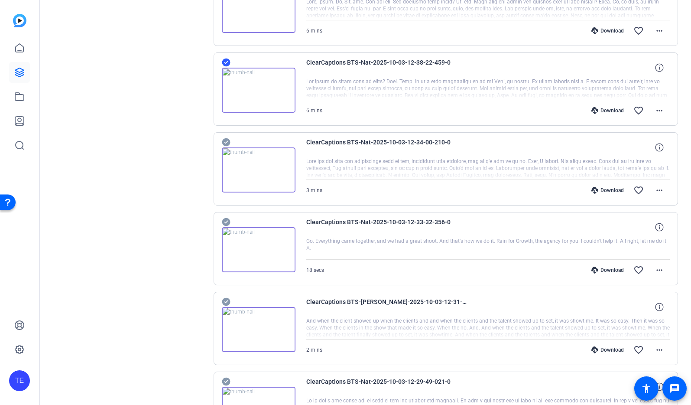
scroll to position [862, 0]
click at [226, 141] on icon at bounding box center [226, 142] width 8 height 8
drag, startPoint x: 225, startPoint y: 219, endPoint x: 224, endPoint y: 233, distance: 13.9
click at [225, 220] on icon at bounding box center [226, 222] width 8 height 8
click at [225, 300] on icon at bounding box center [226, 301] width 8 height 8
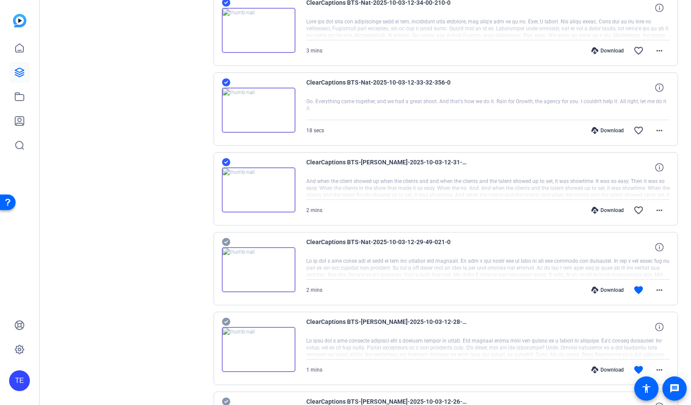
scroll to position [1007, 0]
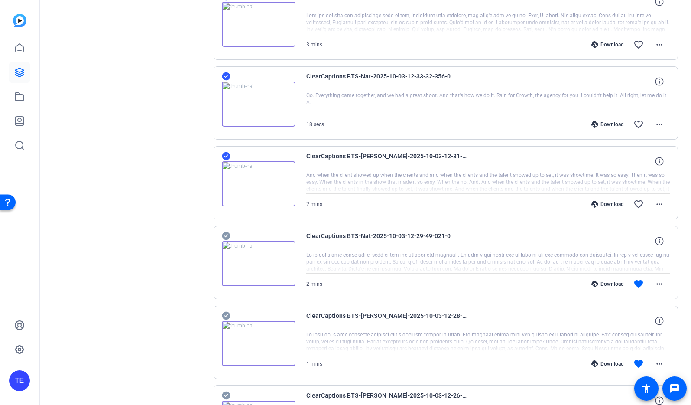
click at [227, 233] on icon at bounding box center [226, 236] width 8 height 8
click at [226, 315] on icon at bounding box center [226, 315] width 9 height 10
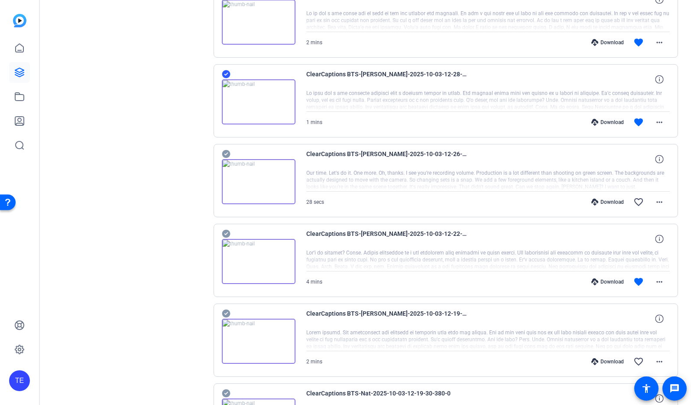
click at [227, 153] on icon at bounding box center [226, 154] width 9 height 10
click at [228, 232] on icon at bounding box center [226, 234] width 8 height 8
click at [226, 312] on icon at bounding box center [226, 313] width 8 height 8
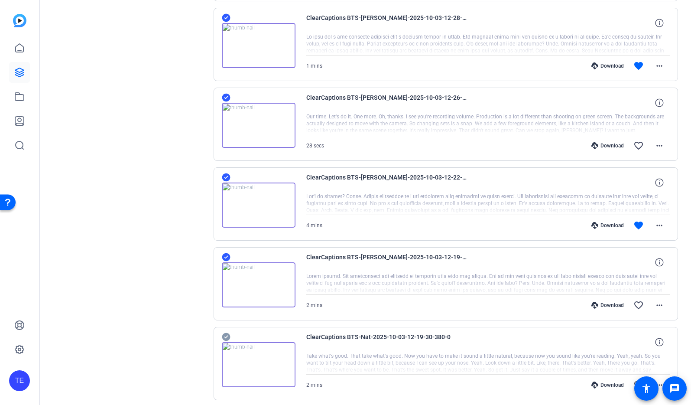
scroll to position [1355, 0]
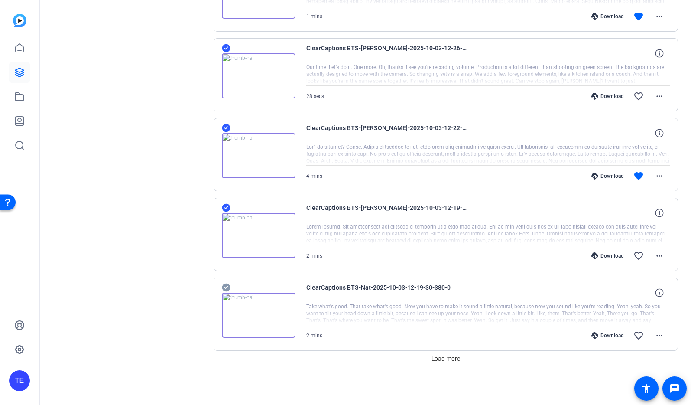
click at [225, 288] on icon at bounding box center [226, 287] width 9 height 10
click at [448, 358] on span "Load more" at bounding box center [446, 358] width 29 height 9
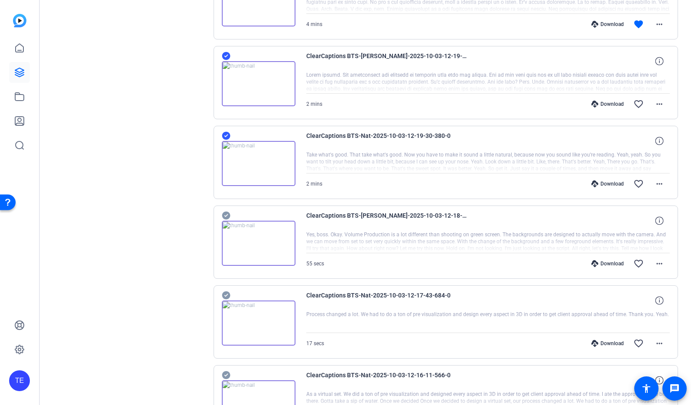
scroll to position [1507, 0]
click at [226, 213] on icon at bounding box center [226, 215] width 8 height 8
click at [227, 295] on icon at bounding box center [226, 295] width 8 height 8
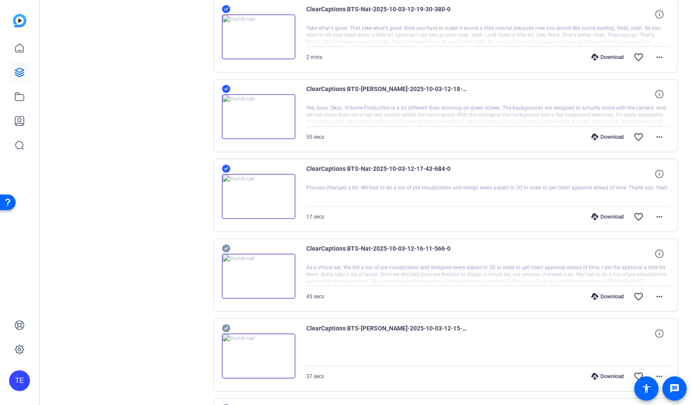
scroll to position [1635, 0]
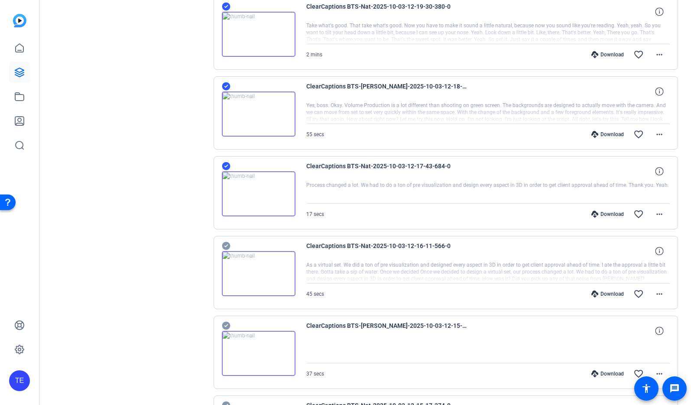
click at [225, 246] on icon at bounding box center [226, 246] width 8 height 8
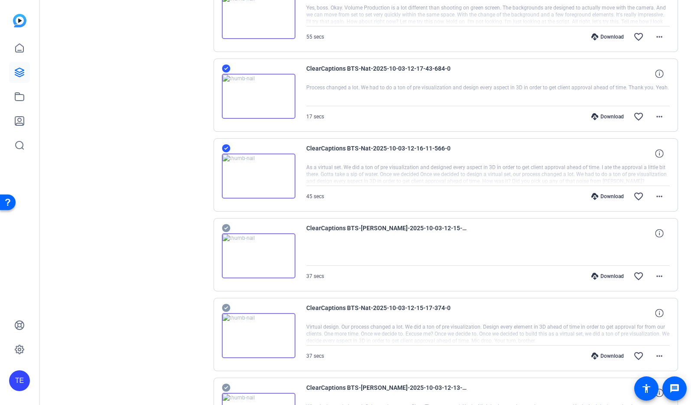
scroll to position [1733, 0]
click at [227, 226] on icon at bounding box center [226, 227] width 9 height 10
click at [228, 308] on icon at bounding box center [226, 307] width 8 height 8
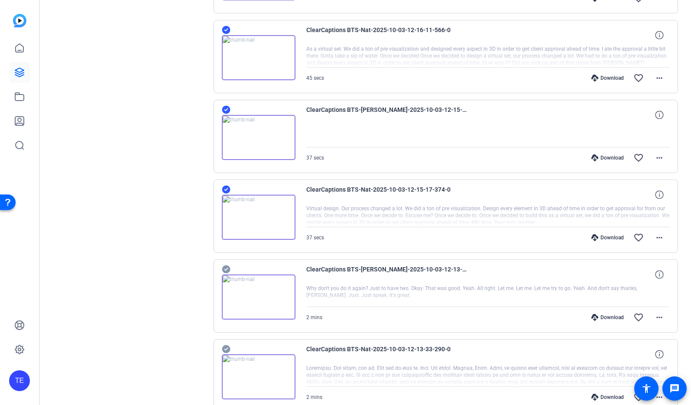
scroll to position [1864, 0]
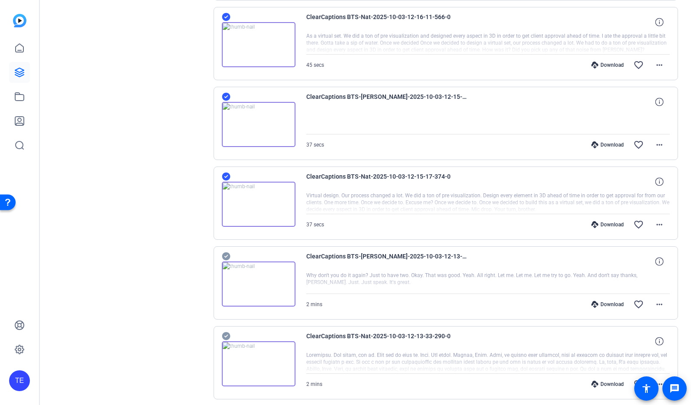
drag, startPoint x: 229, startPoint y: 257, endPoint x: 228, endPoint y: 266, distance: 8.7
click at [229, 257] on icon at bounding box center [226, 256] width 8 height 8
click at [226, 336] on icon at bounding box center [226, 336] width 9 height 10
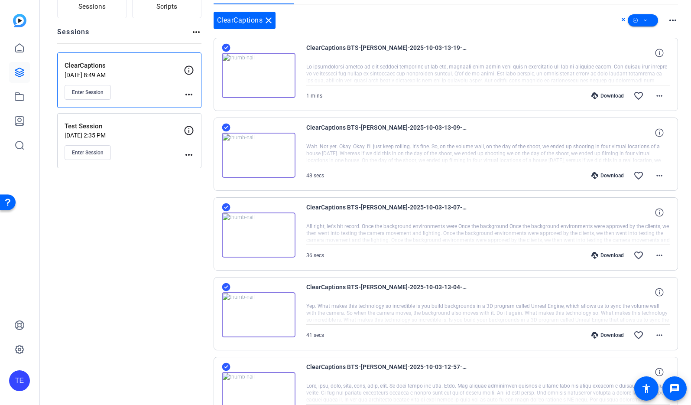
scroll to position [0, 0]
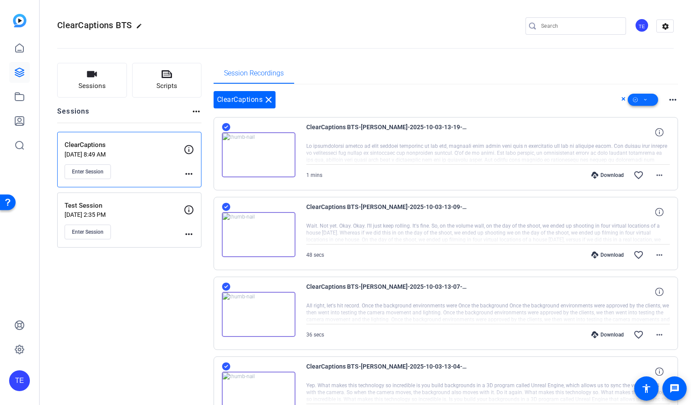
click at [647, 99] on icon at bounding box center [645, 99] width 4 height 11
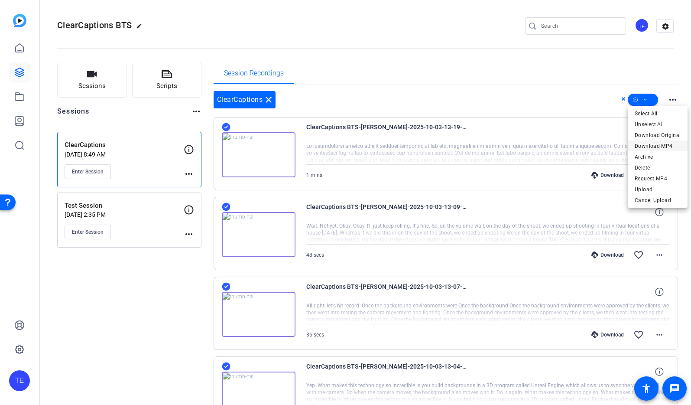
click at [653, 143] on span "Download MP4" at bounding box center [658, 146] width 46 height 10
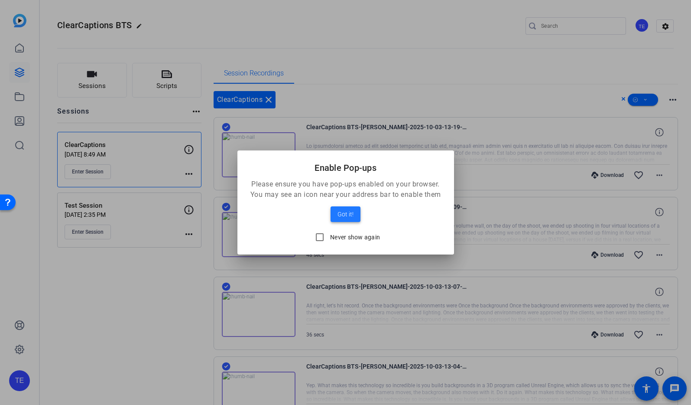
click at [347, 214] on span "Got it!" at bounding box center [346, 214] width 16 height 10
